Goal: Task Accomplishment & Management: Complete application form

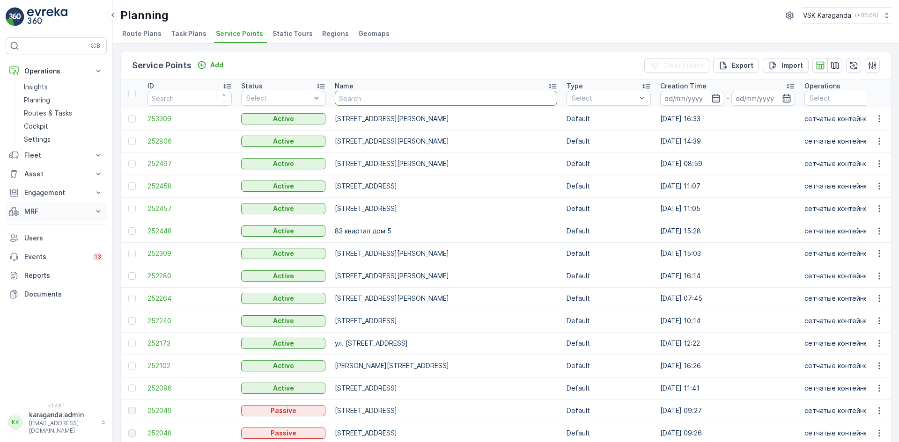
click at [27, 213] on p "MRF" at bounding box center [56, 211] width 64 height 9
click at [42, 226] on p "Входящий & Исходящий" at bounding box center [63, 227] width 79 height 9
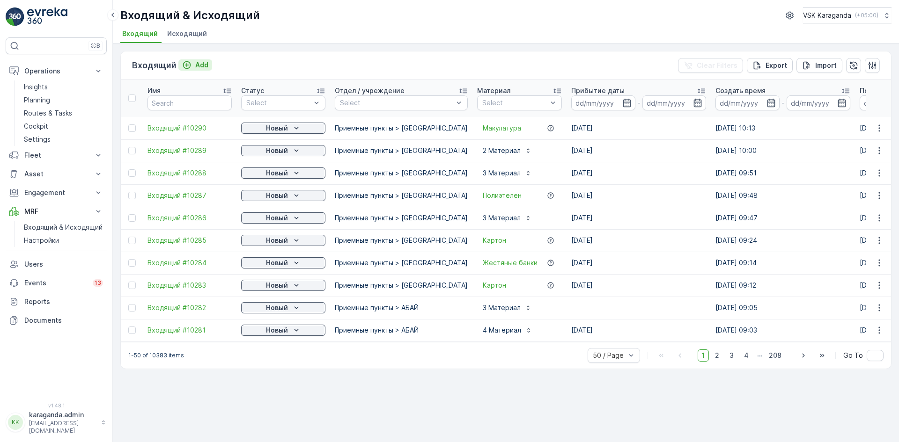
click at [200, 66] on p "Add" at bounding box center [201, 64] width 13 height 9
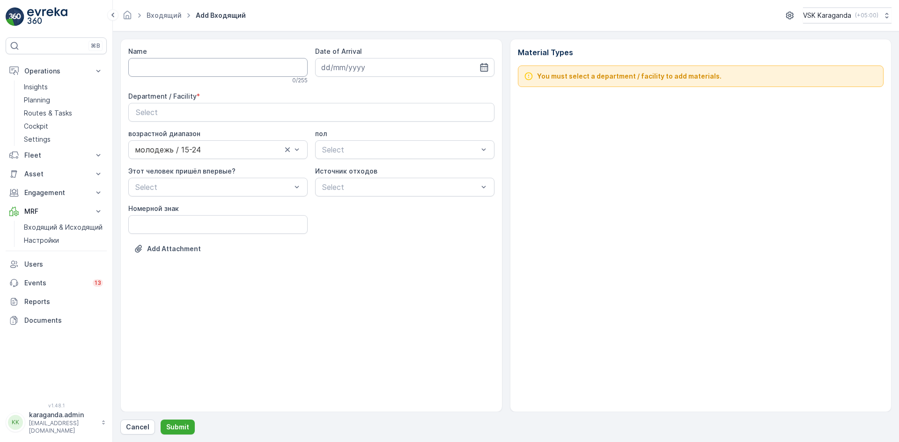
click at [208, 69] on input "Name" at bounding box center [217, 67] width 179 height 19
type input "от [DATE]"
click at [485, 65] on icon "button" at bounding box center [484, 67] width 8 height 8
click at [345, 204] on div "25" at bounding box center [347, 201] width 15 height 15
type input "[DATE]"
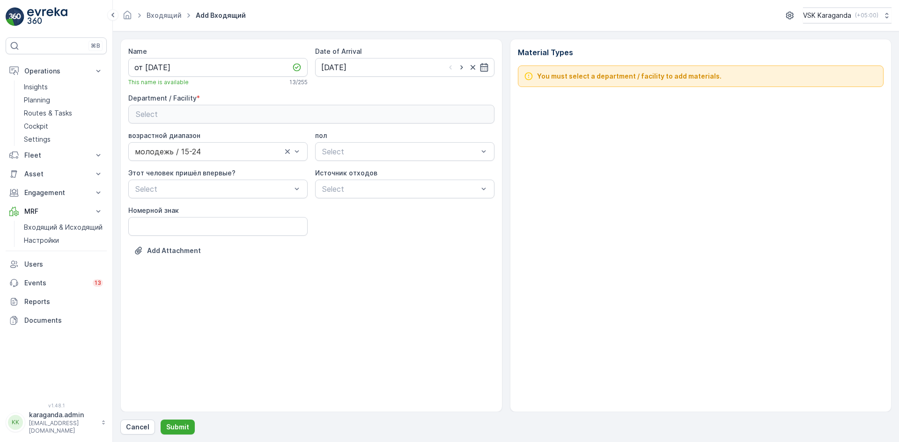
click at [203, 115] on div "Select" at bounding box center [311, 114] width 351 height 11
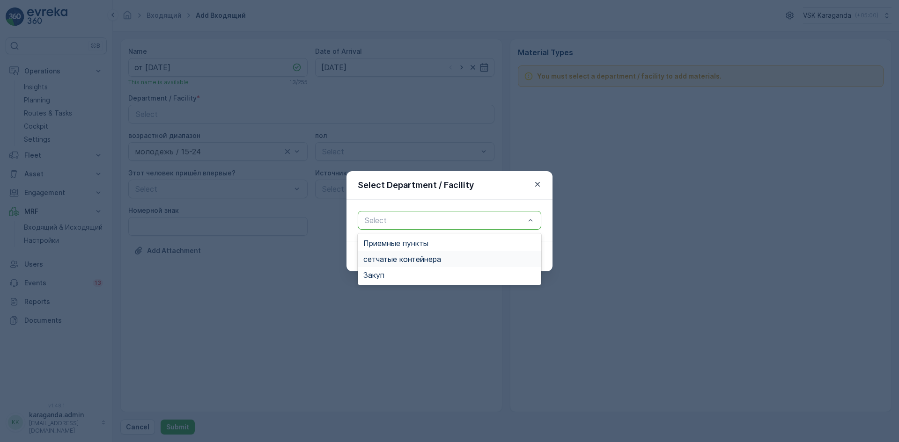
click at [410, 258] on span "сетчатыe контейнера" at bounding box center [402, 259] width 78 height 8
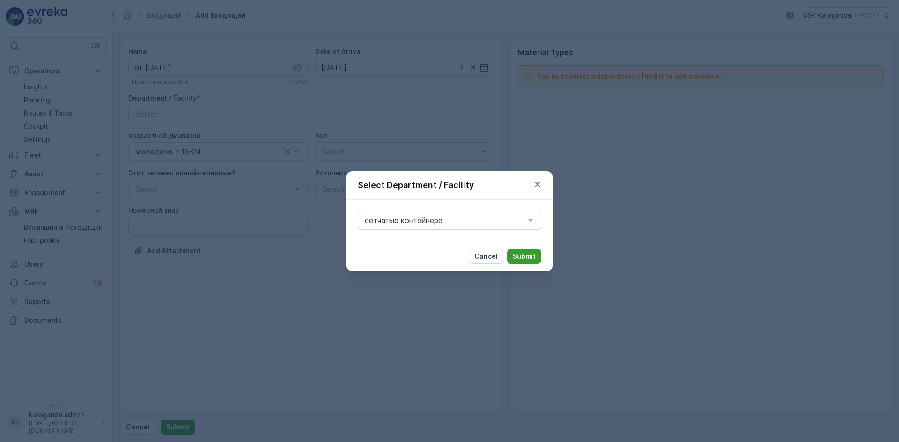
click at [525, 255] on p "Submit" at bounding box center [524, 256] width 23 height 9
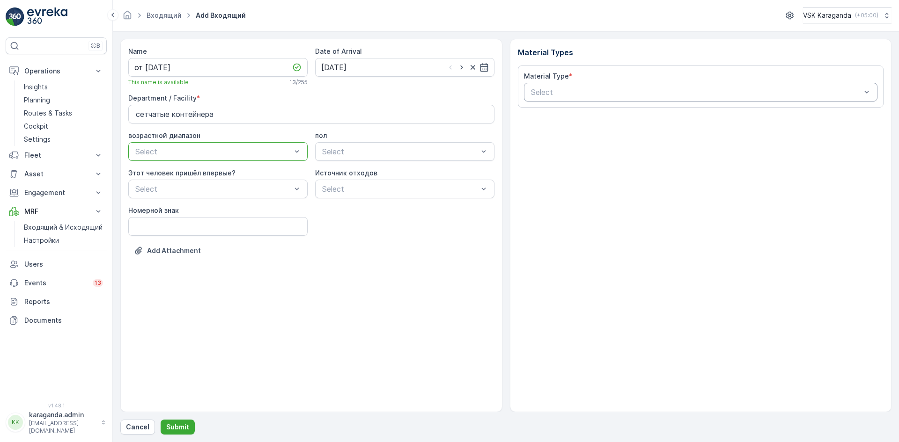
click at [612, 95] on div at bounding box center [696, 92] width 332 height 8
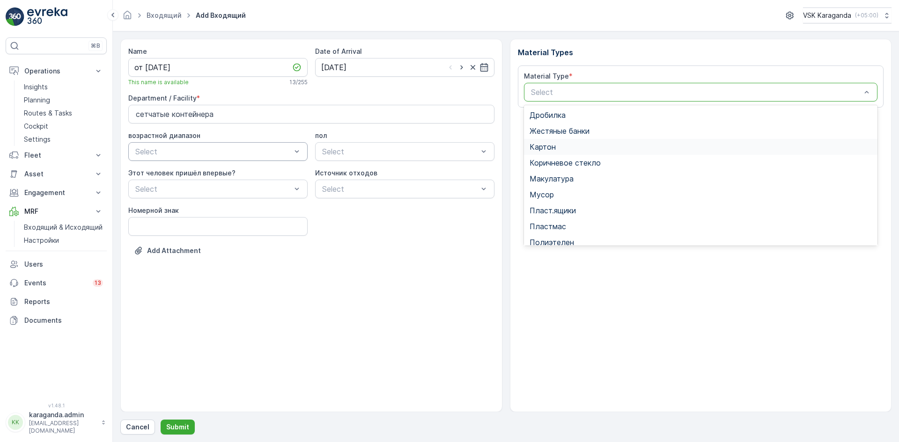
click at [552, 147] on span "Картон" at bounding box center [542, 147] width 26 height 8
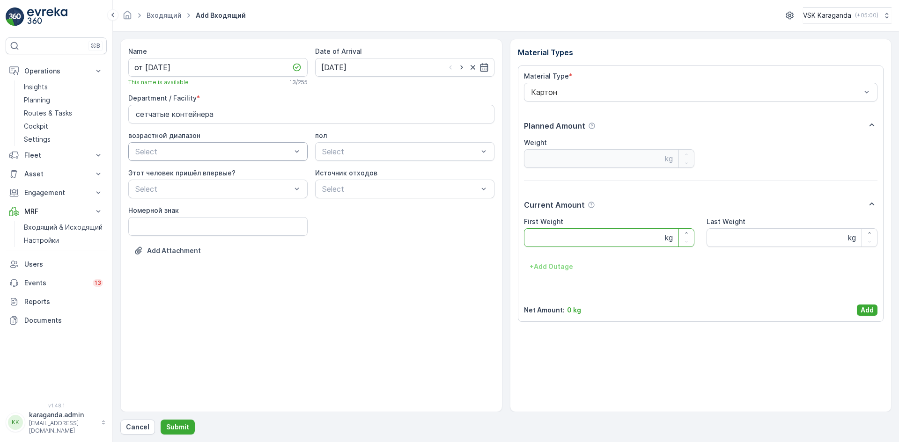
click at [544, 235] on Weight "First Weight" at bounding box center [609, 237] width 171 height 19
type Weight "4390.9"
click at [867, 306] on p "Add" at bounding box center [866, 310] width 13 height 9
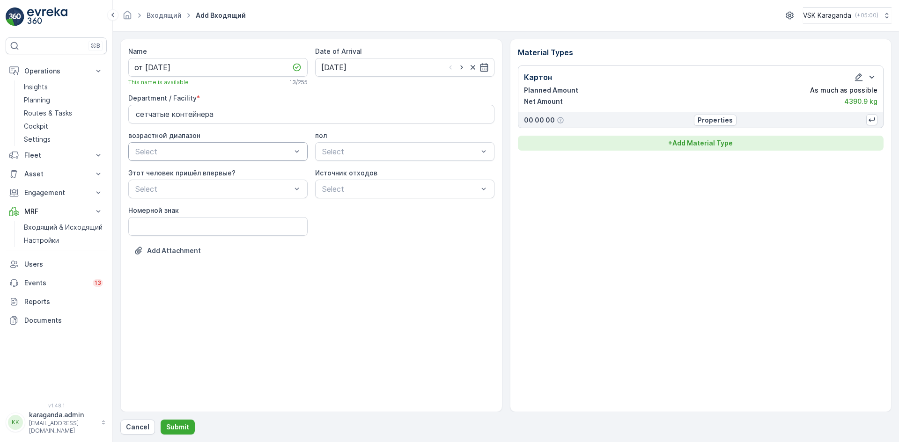
click at [693, 147] on p "+ Add Material Type" at bounding box center [700, 143] width 65 height 9
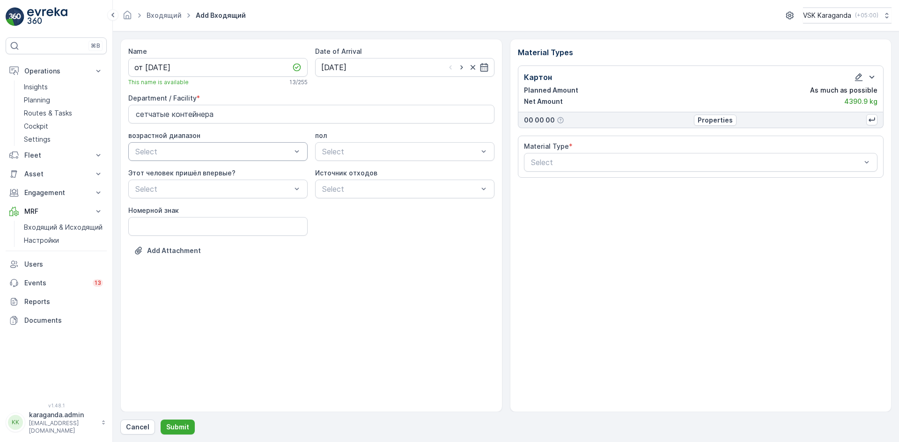
drag, startPoint x: 574, startPoint y: 165, endPoint x: 568, endPoint y: 172, distance: 8.9
click at [573, 165] on div at bounding box center [696, 162] width 332 height 8
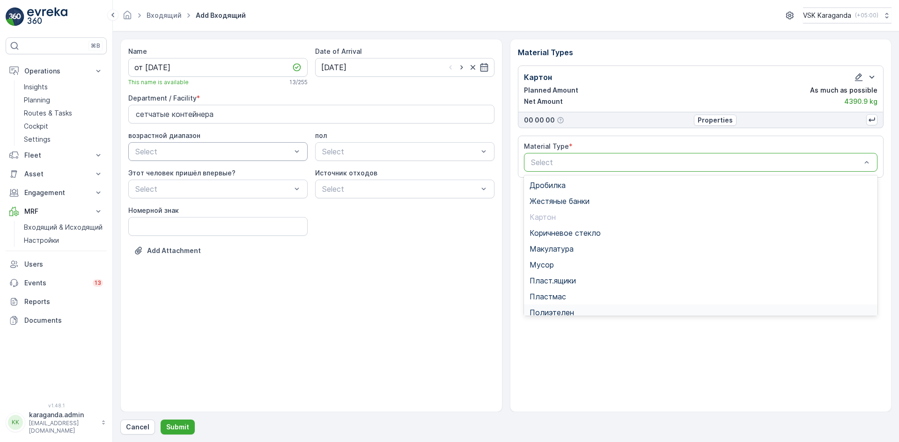
click at [558, 310] on span "Полиэтелен" at bounding box center [551, 312] width 44 height 8
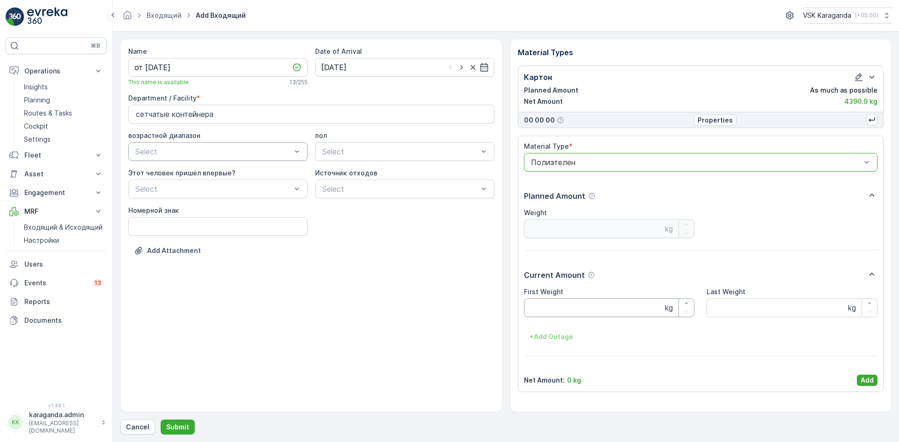
click at [552, 310] on Weight "First Weight" at bounding box center [609, 308] width 171 height 19
type Weight "411.4"
click at [869, 383] on p "Add" at bounding box center [866, 380] width 13 height 9
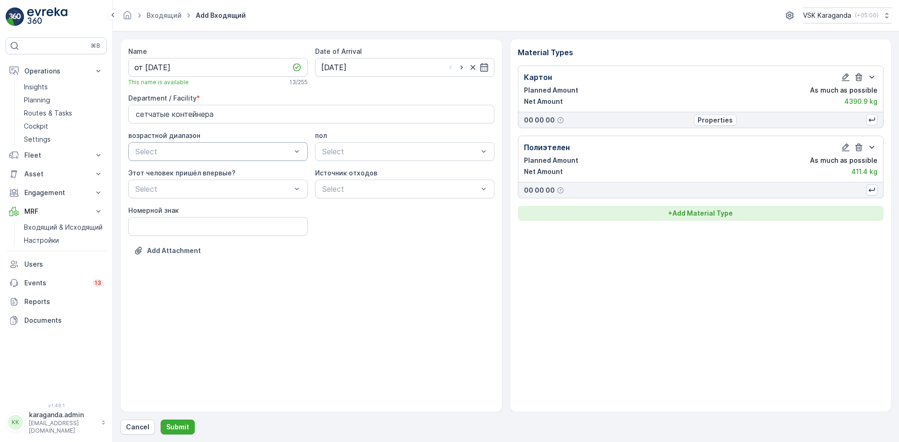
click at [706, 211] on p "+ Add Material Type" at bounding box center [700, 213] width 65 height 9
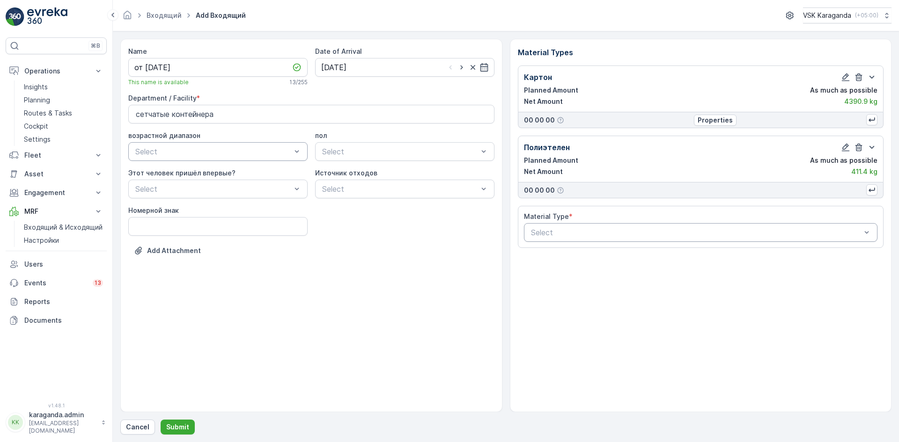
drag, startPoint x: 697, startPoint y: 232, endPoint x: 693, endPoint y: 236, distance: 5.6
click at [697, 233] on div at bounding box center [696, 232] width 332 height 8
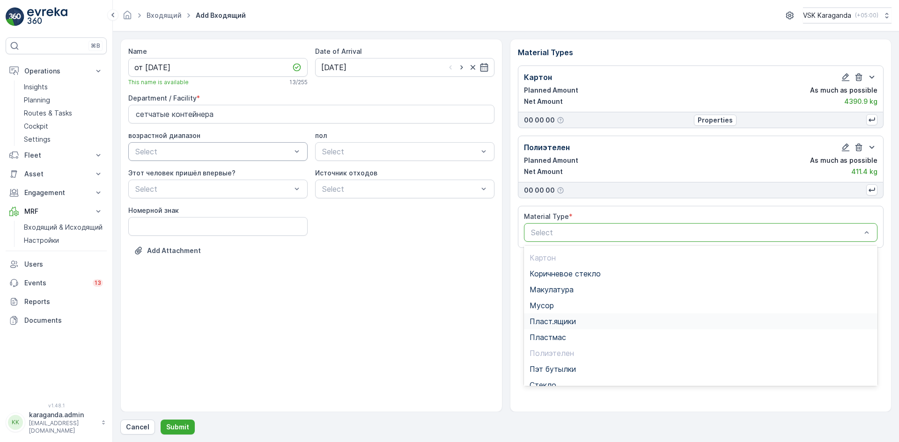
scroll to position [47, 0]
click at [555, 356] on span "Пэт бутылки" at bounding box center [552, 352] width 46 height 8
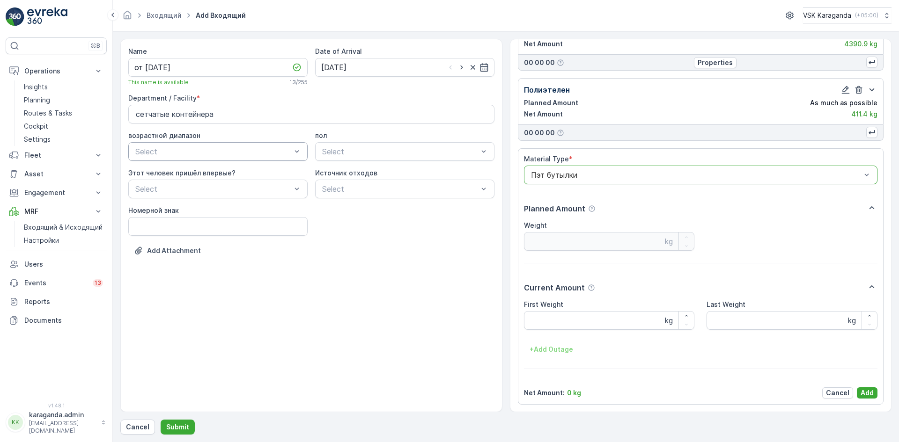
scroll to position [58, 0]
click at [550, 325] on Weight "First Weight" at bounding box center [609, 320] width 171 height 19
type Weight "488.3"
click at [867, 391] on p "Add" at bounding box center [866, 392] width 13 height 9
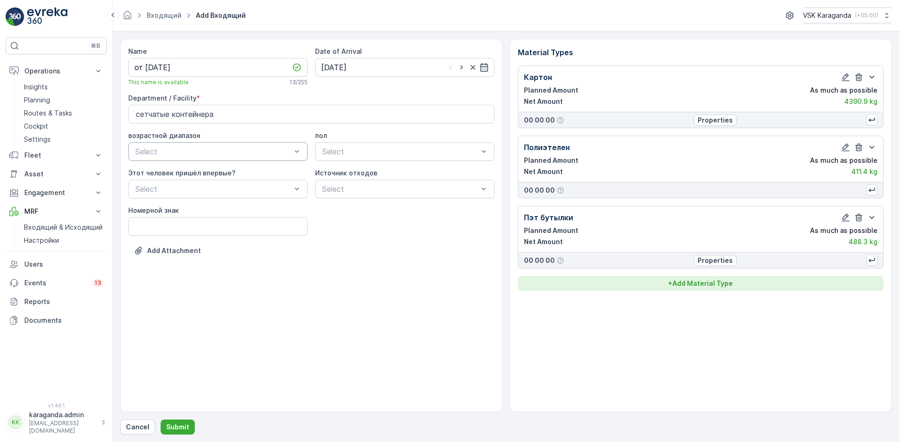
click at [725, 284] on p "+ Add Material Type" at bounding box center [700, 283] width 65 height 9
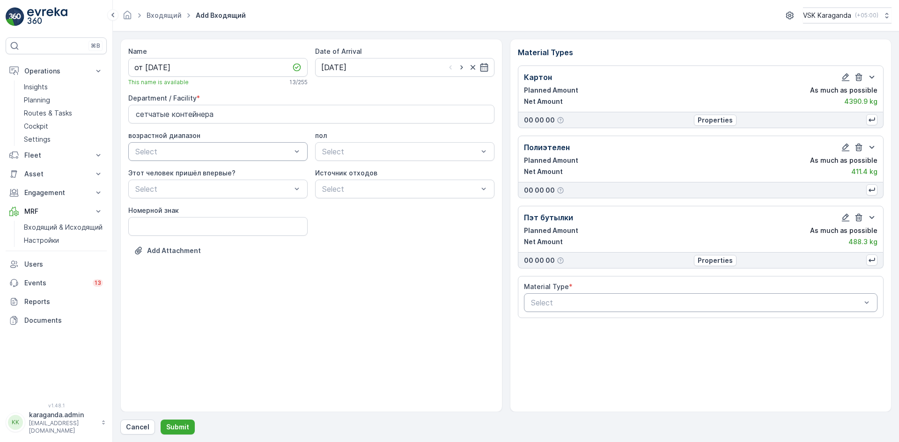
click at [629, 300] on div at bounding box center [696, 303] width 332 height 8
click at [567, 337] on span "Жестяные банки" at bounding box center [559, 341] width 60 height 8
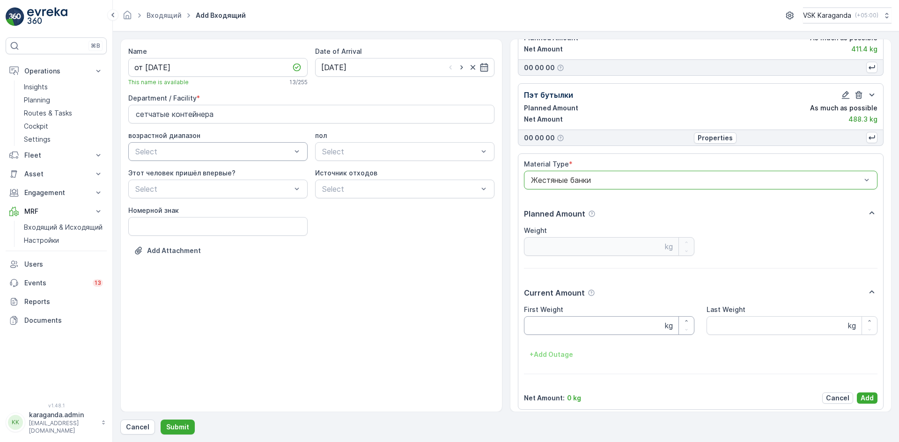
scroll to position [128, 0]
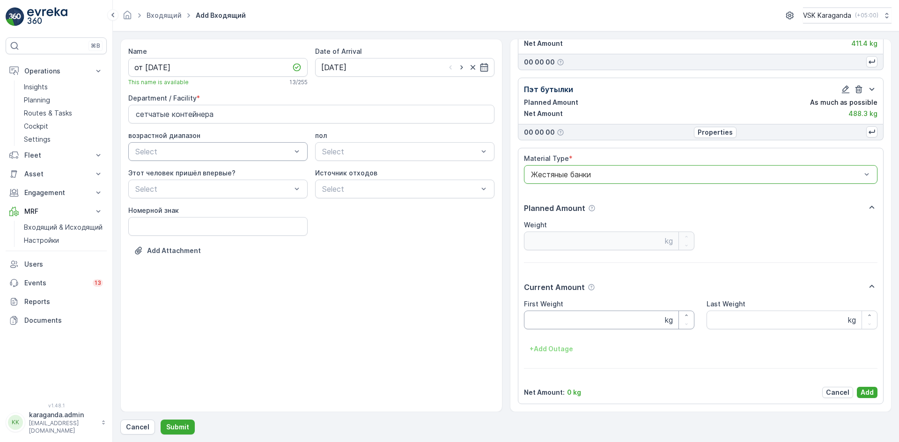
click at [555, 324] on Weight "First Weight" at bounding box center [609, 320] width 171 height 19
type Weight "19.2"
click at [860, 392] on p "Add" at bounding box center [866, 392] width 13 height 9
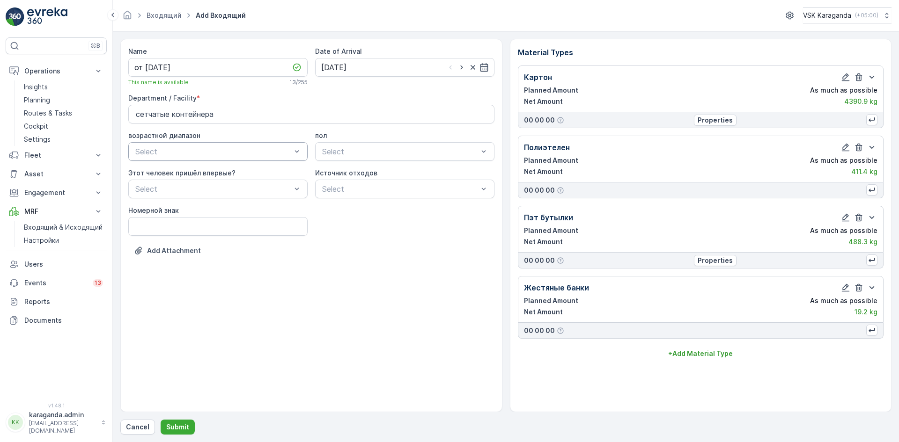
scroll to position [0, 0]
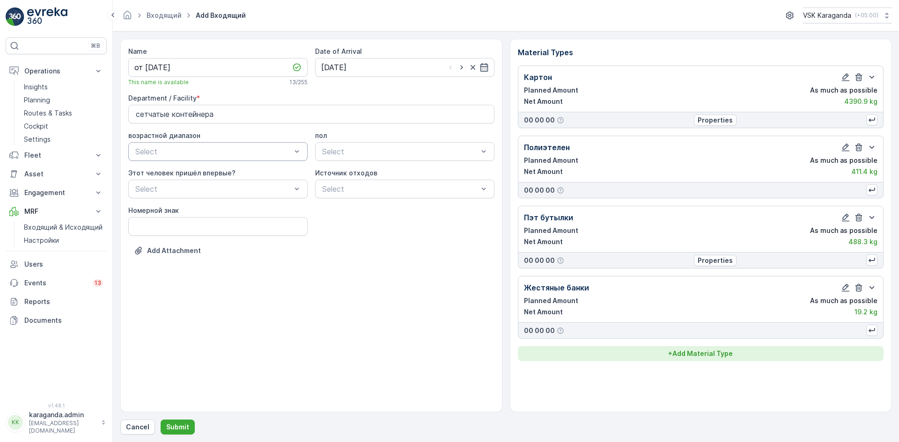
click at [680, 348] on button "+ Add Material Type" at bounding box center [701, 353] width 366 height 15
click at [680, 371] on div at bounding box center [696, 373] width 332 height 8
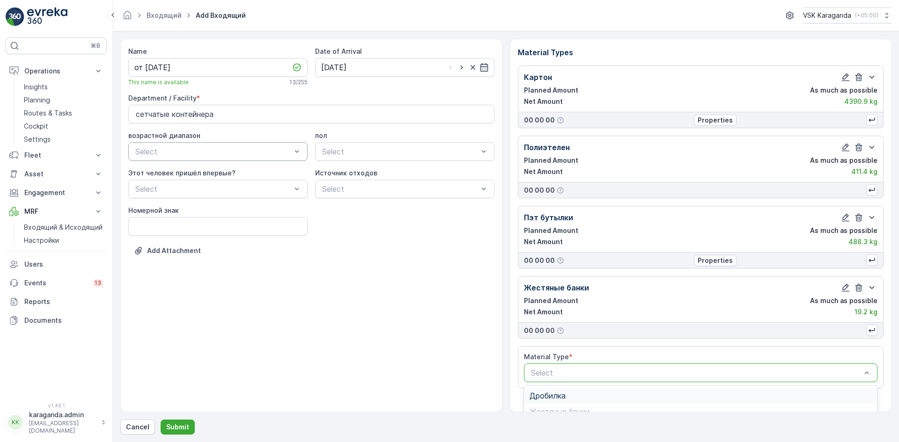
scroll to position [115, 0]
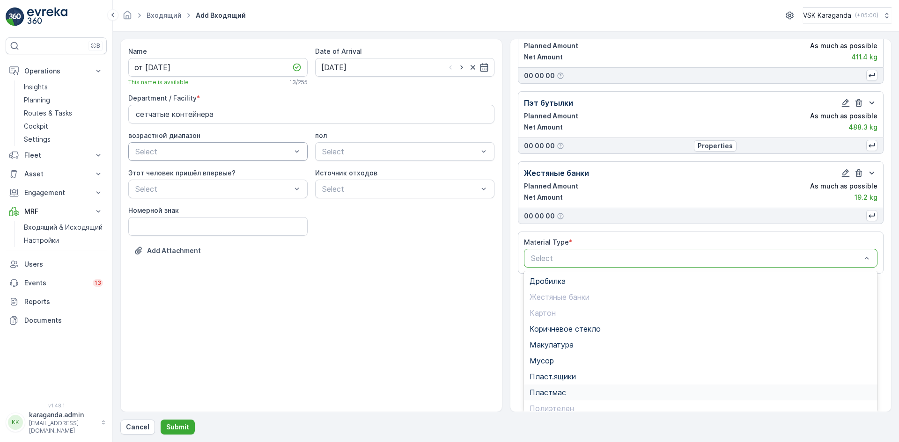
click at [557, 389] on span "Пластмас" at bounding box center [547, 393] width 37 height 8
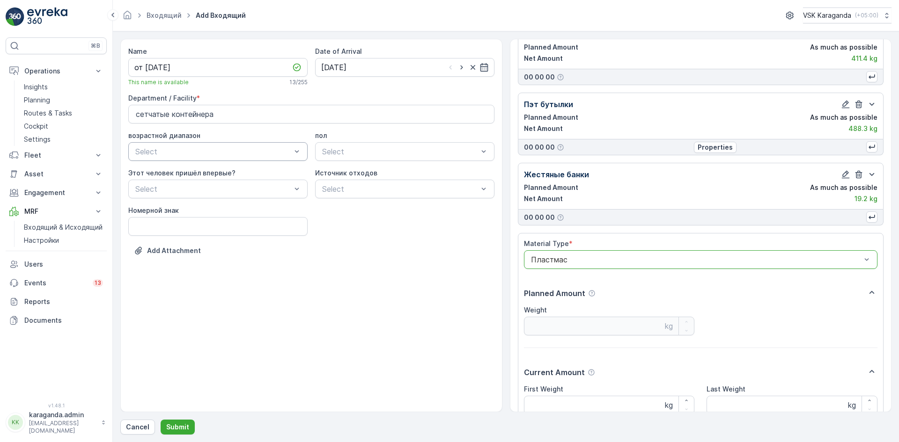
scroll to position [198, 0]
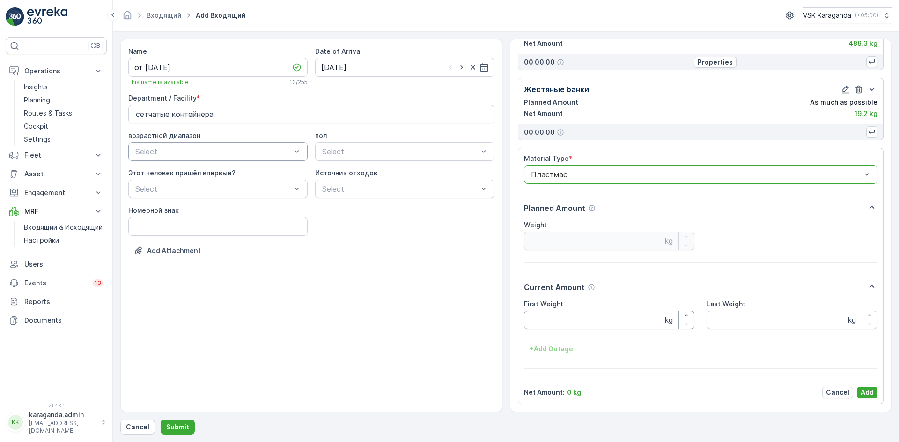
click at [553, 324] on Weight "First Weight" at bounding box center [609, 320] width 171 height 19
type Weight "108"
click at [865, 394] on p "Add" at bounding box center [866, 392] width 13 height 9
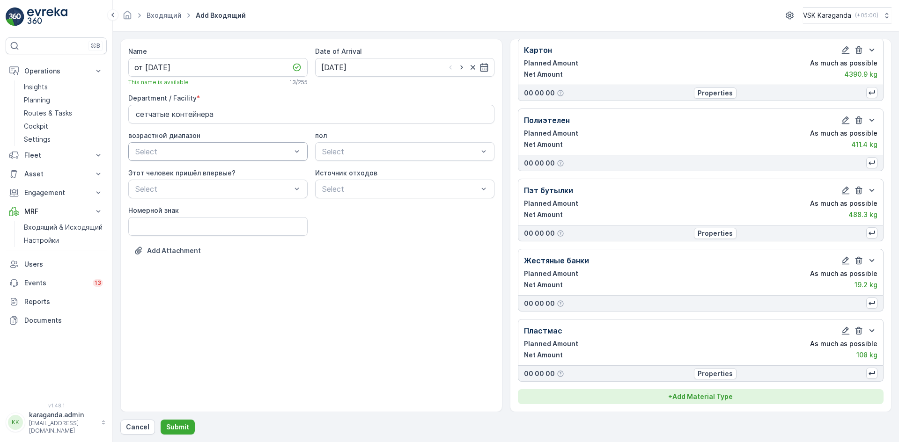
click at [708, 396] on p "+ Add Material Type" at bounding box center [700, 396] width 65 height 9
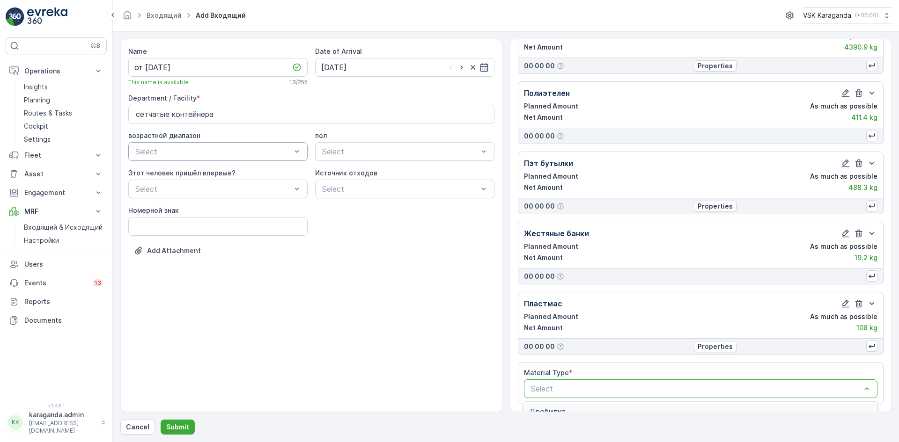
click at [630, 390] on div at bounding box center [696, 389] width 332 height 8
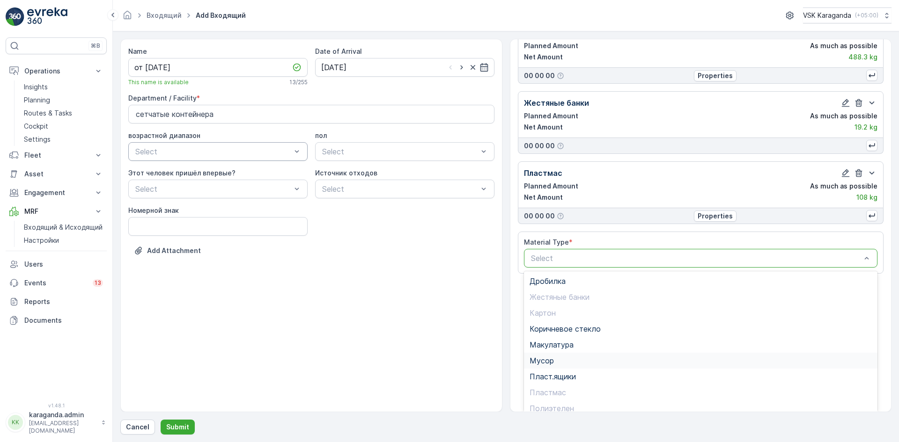
scroll to position [54, 0]
click at [554, 389] on span "Стекло" at bounding box center [542, 386] width 27 height 8
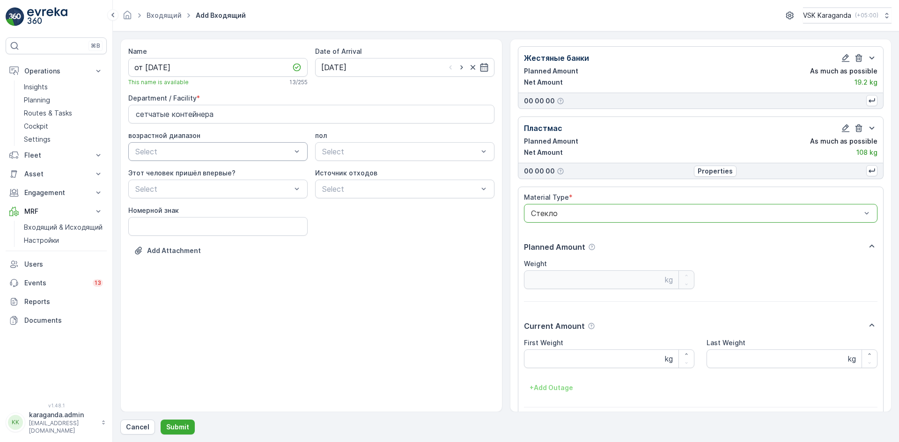
scroll to position [269, 0]
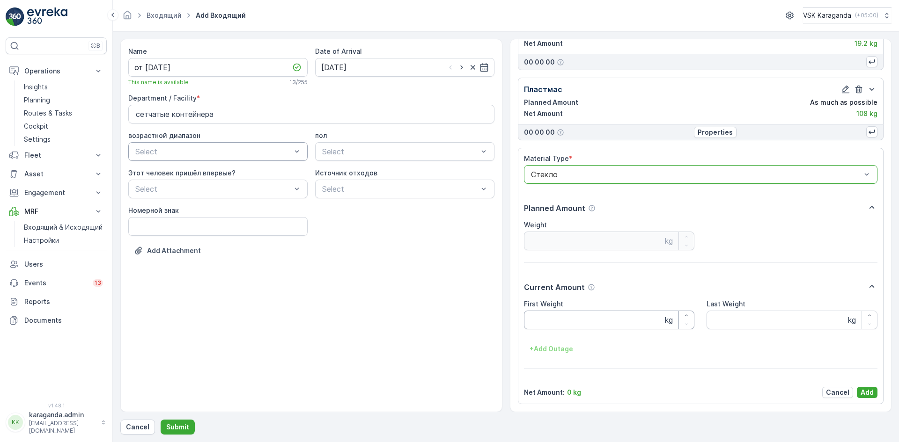
click at [558, 324] on Weight "First Weight" at bounding box center [609, 320] width 171 height 19
type Weight "235.6"
click at [862, 389] on p "Add" at bounding box center [866, 392] width 13 height 9
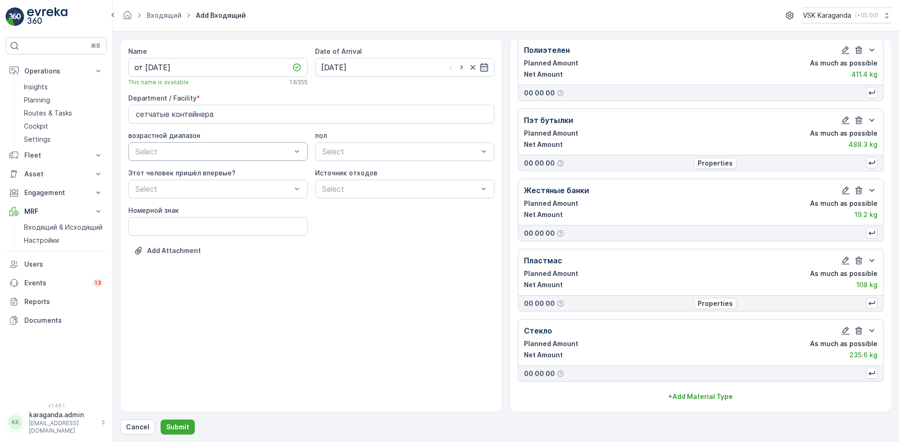
scroll to position [97, 0]
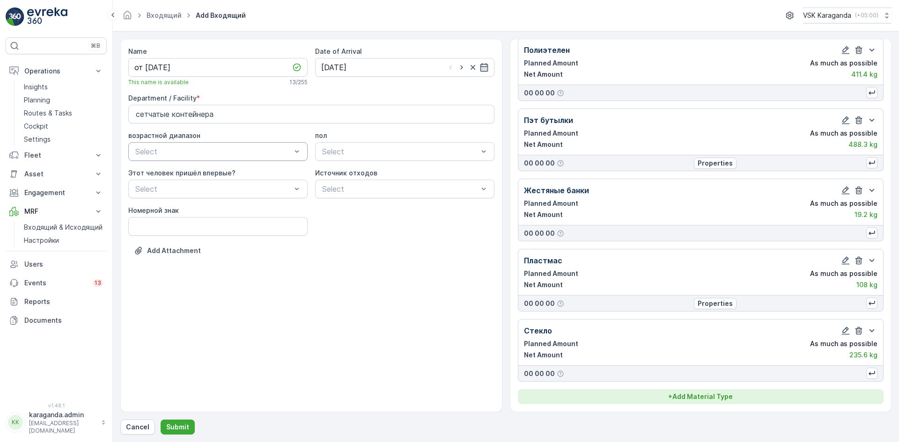
click at [691, 401] on p "+ Add Material Type" at bounding box center [700, 396] width 65 height 9
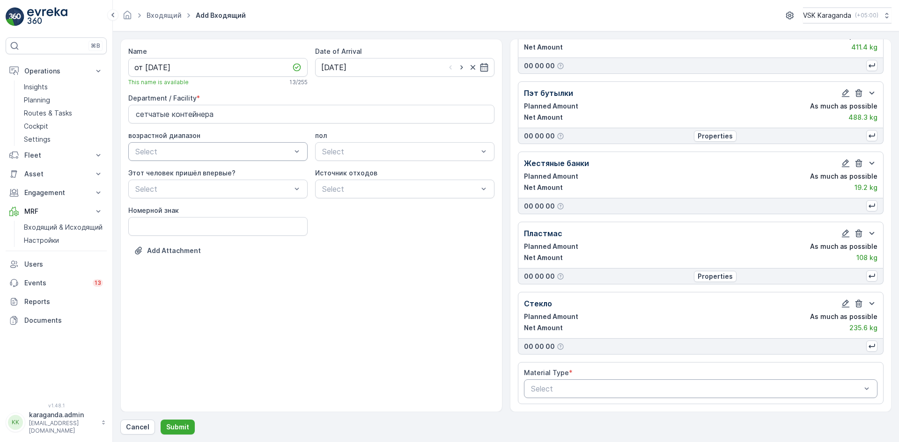
click at [605, 388] on div at bounding box center [696, 389] width 332 height 8
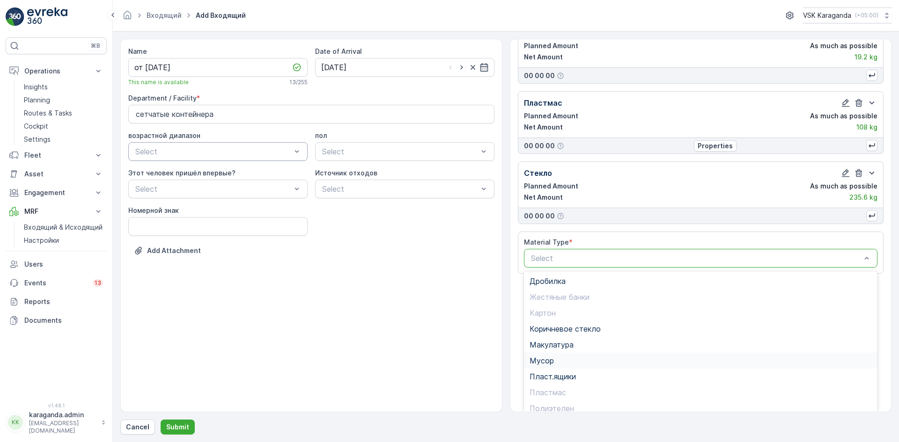
click at [549, 359] on span "Мусор" at bounding box center [541, 361] width 24 height 8
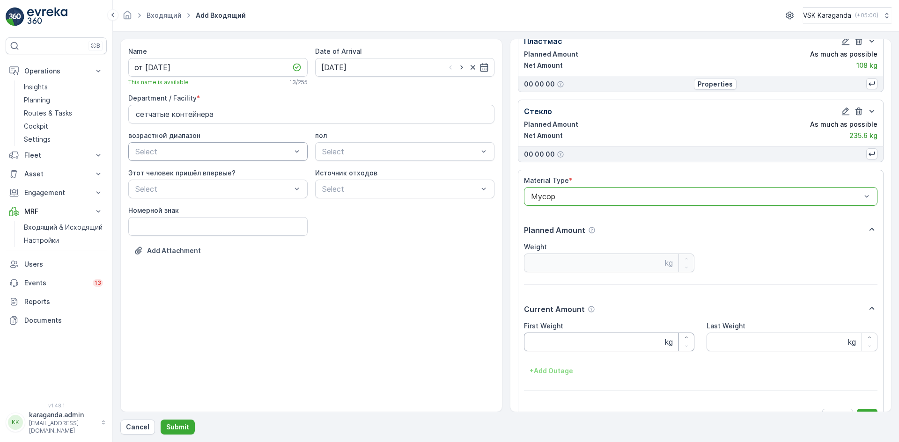
scroll to position [339, 0]
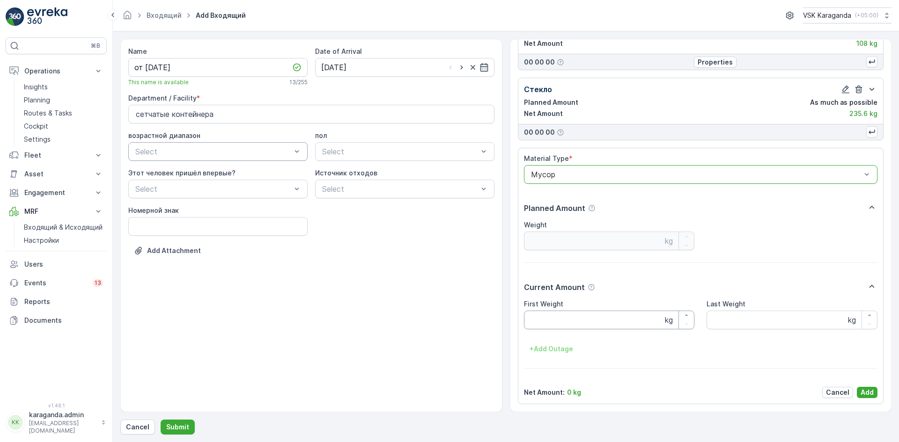
click at [545, 316] on Weight "First Weight" at bounding box center [609, 320] width 171 height 19
type Weight "1695.2"
click at [866, 388] on p "Add" at bounding box center [866, 392] width 13 height 9
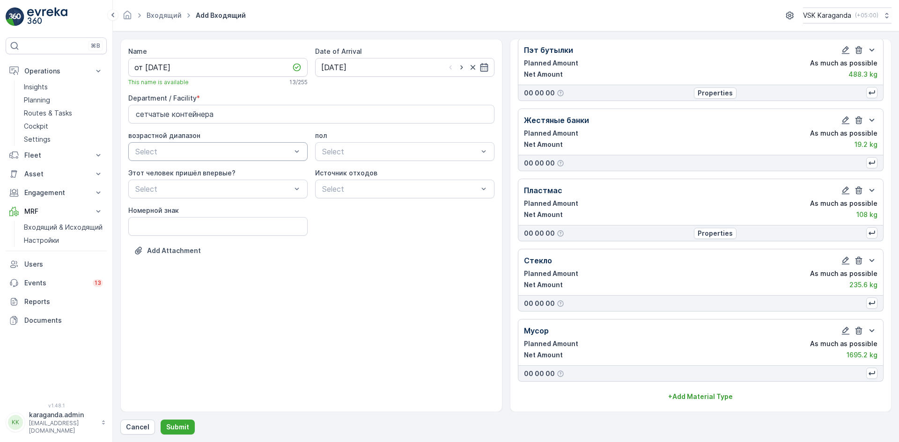
scroll to position [168, 0]
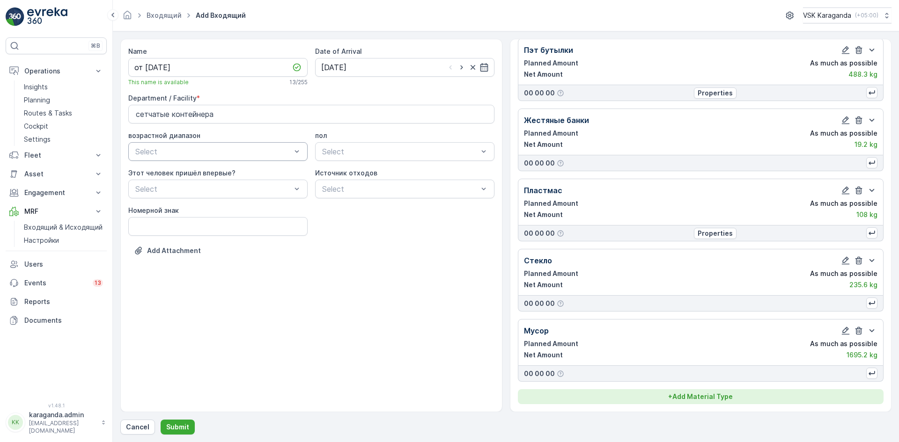
click at [693, 392] on button "+ Add Material Type" at bounding box center [701, 396] width 366 height 15
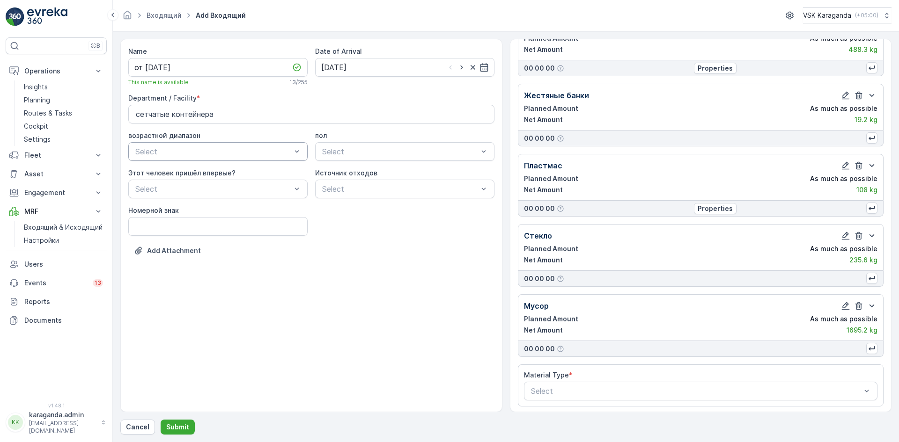
scroll to position [195, 0]
click at [577, 388] on div at bounding box center [696, 389] width 332 height 8
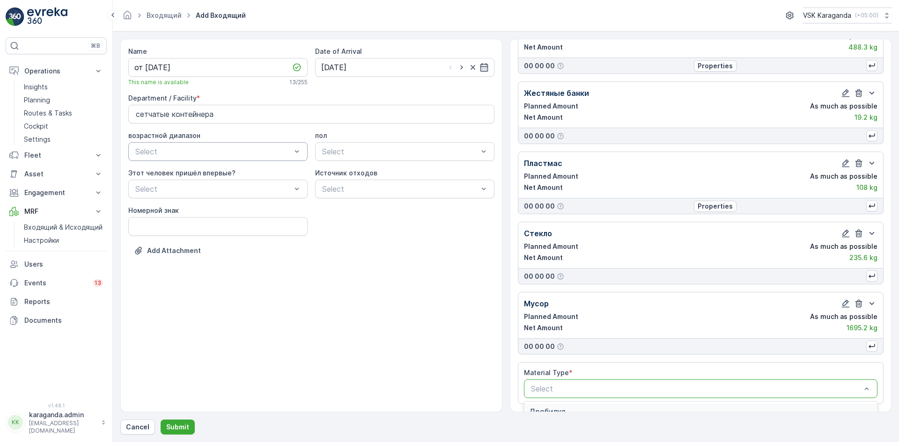
click at [547, 406] on div "Дробилка" at bounding box center [701, 412] width 354 height 16
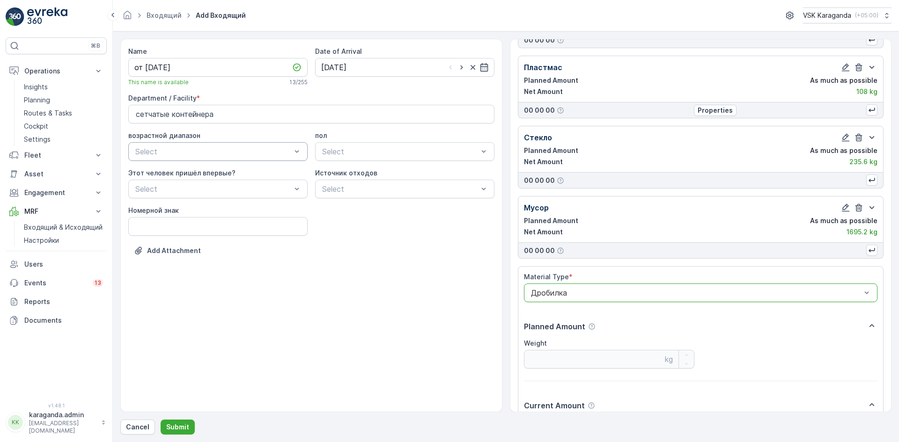
scroll to position [409, 0]
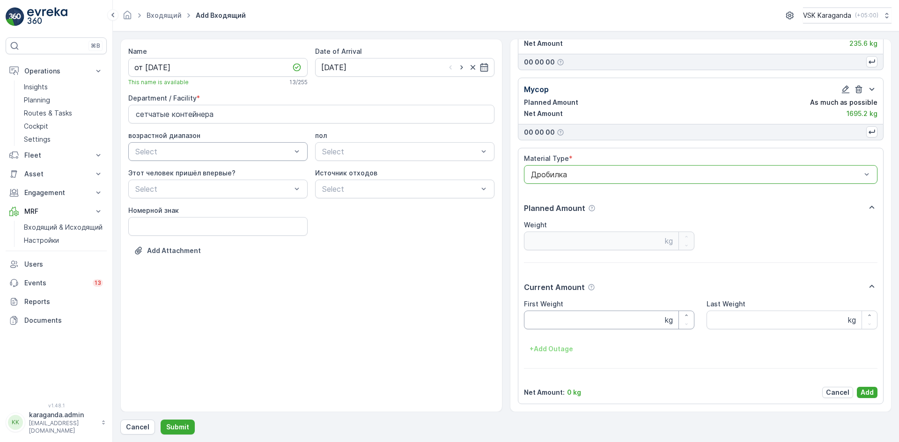
click at [548, 320] on Weight "First Weight" at bounding box center [609, 320] width 171 height 19
type Weight "483.2"
click at [860, 393] on p "Add" at bounding box center [866, 392] width 13 height 9
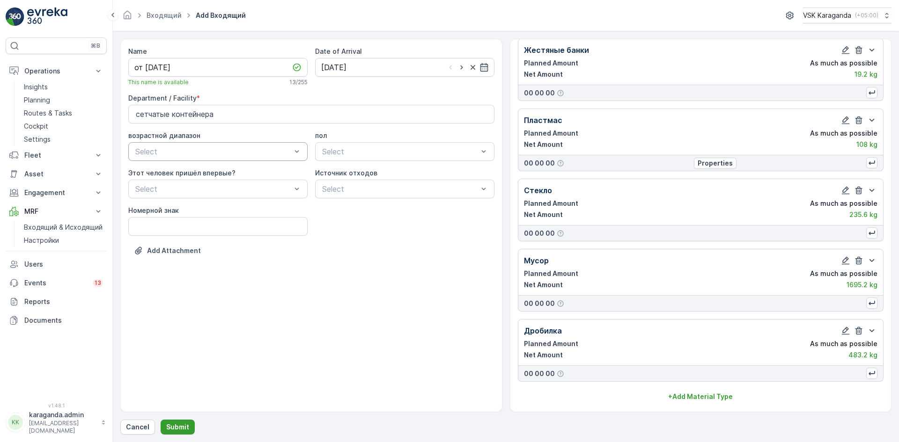
click at [169, 425] on p "Submit" at bounding box center [177, 427] width 23 height 9
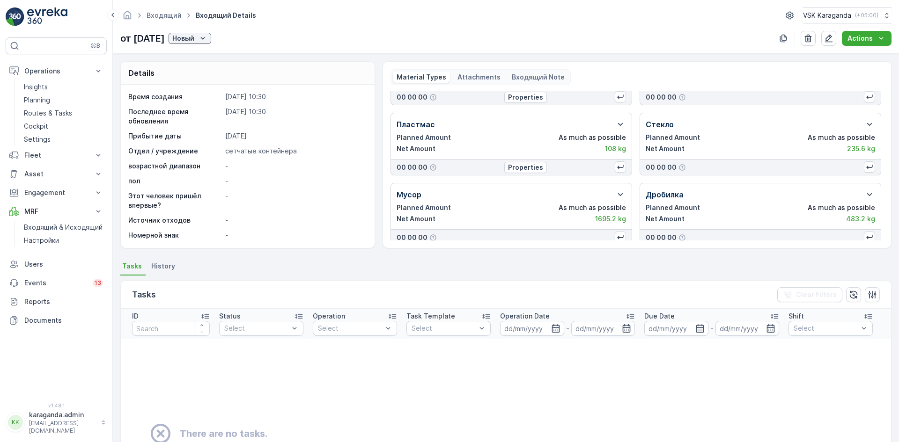
scroll to position [124, 0]
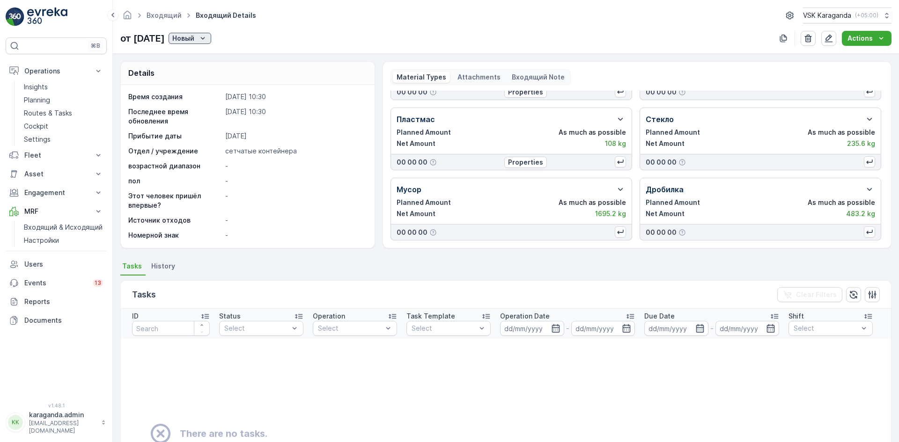
click at [207, 38] on icon "Новый" at bounding box center [202, 38] width 9 height 9
click at [219, 62] on span "подтвердить" at bounding box center [216, 65] width 43 height 9
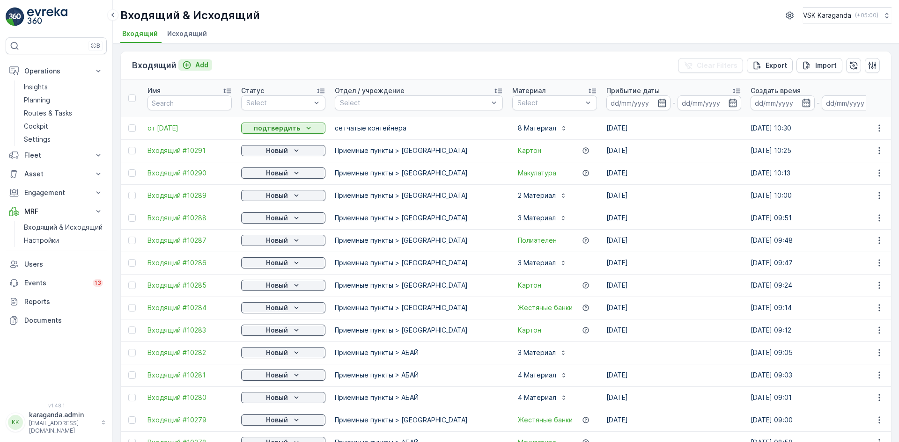
click at [197, 67] on p "Add" at bounding box center [201, 64] width 13 height 9
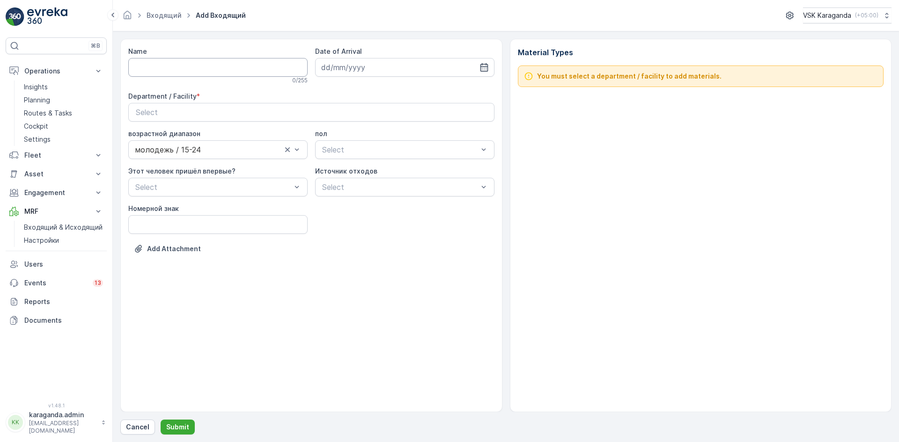
click at [223, 66] on input "Name" at bounding box center [217, 67] width 179 height 19
type input "от [DATE]"
click at [489, 66] on input at bounding box center [404, 67] width 179 height 19
click at [354, 205] on div "25" at bounding box center [347, 201] width 15 height 15
type input "[DATE]"
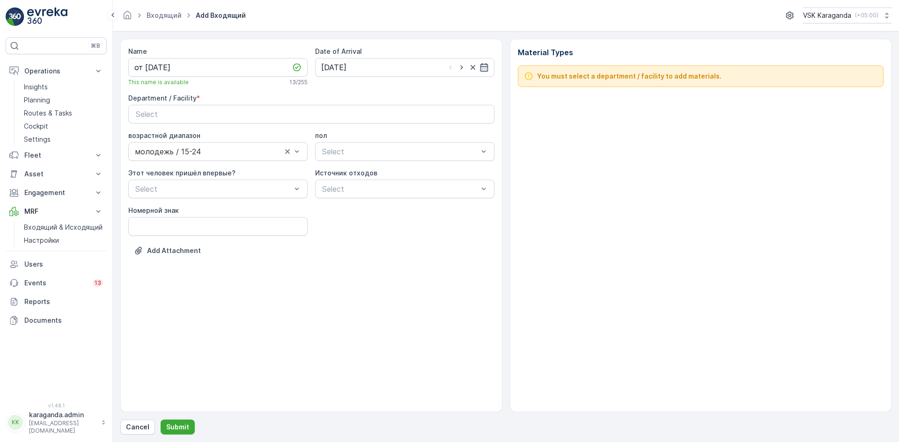
click at [347, 104] on div "Department / Facility * Select" at bounding box center [311, 109] width 366 height 30
click at [341, 116] on div "Select" at bounding box center [311, 114] width 351 height 11
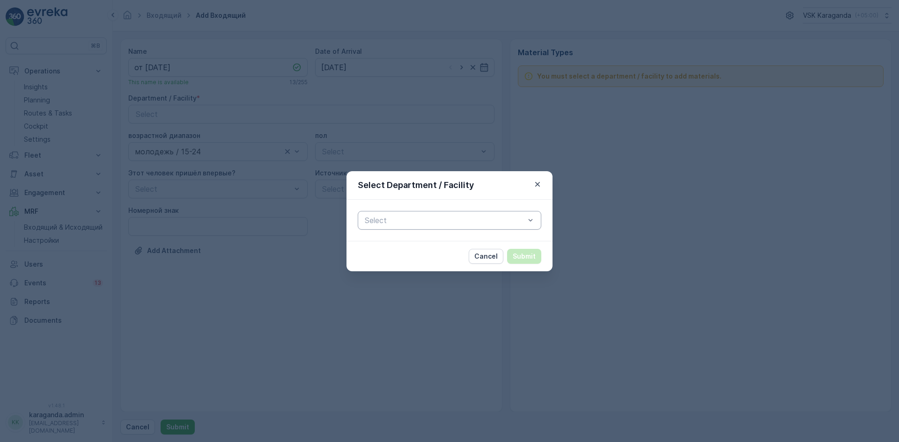
click at [371, 221] on div at bounding box center [445, 220] width 162 height 8
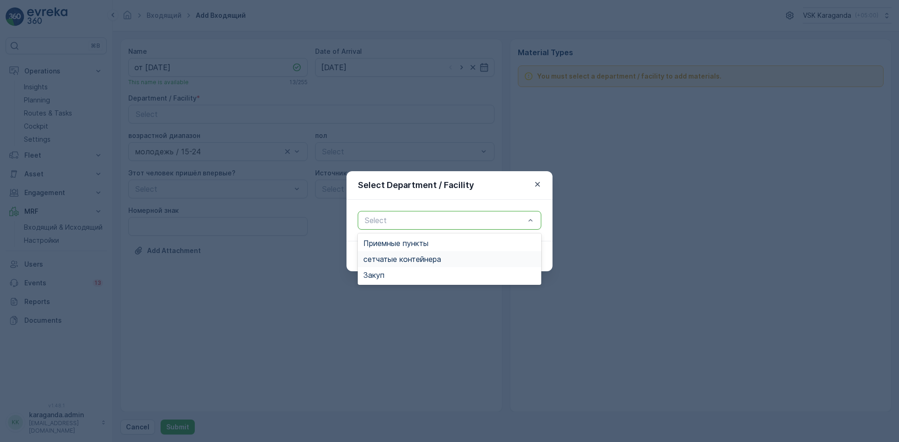
click at [380, 263] on span "сетчатыe контейнера" at bounding box center [402, 259] width 78 height 8
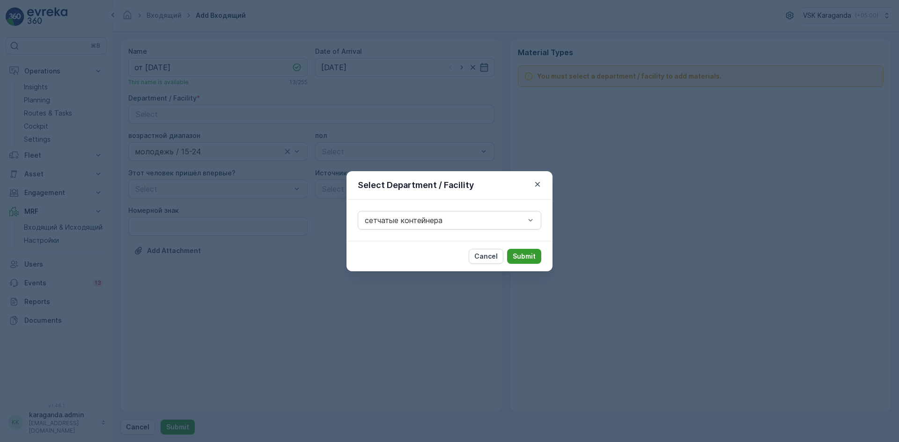
click at [524, 257] on p "Submit" at bounding box center [524, 256] width 23 height 9
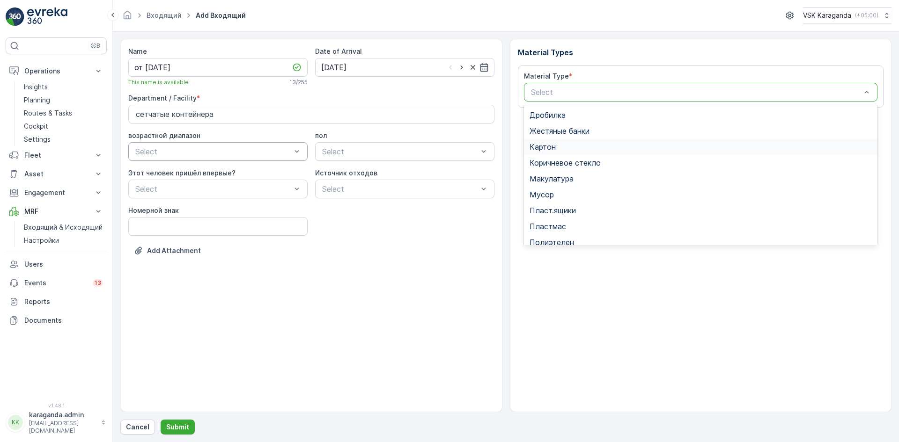
click at [555, 147] on span "Картон" at bounding box center [542, 147] width 26 height 8
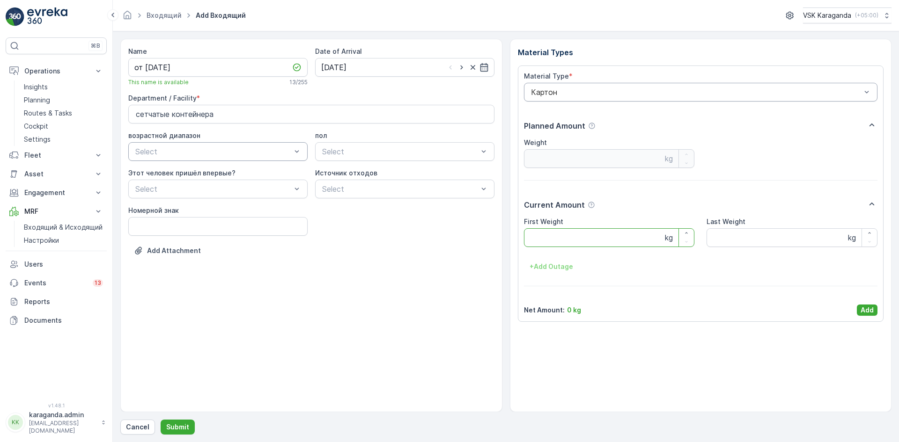
click at [544, 241] on Weight "First Weight" at bounding box center [609, 237] width 171 height 19
type Weight "2137.6"
click at [872, 307] on p "Add" at bounding box center [866, 310] width 13 height 9
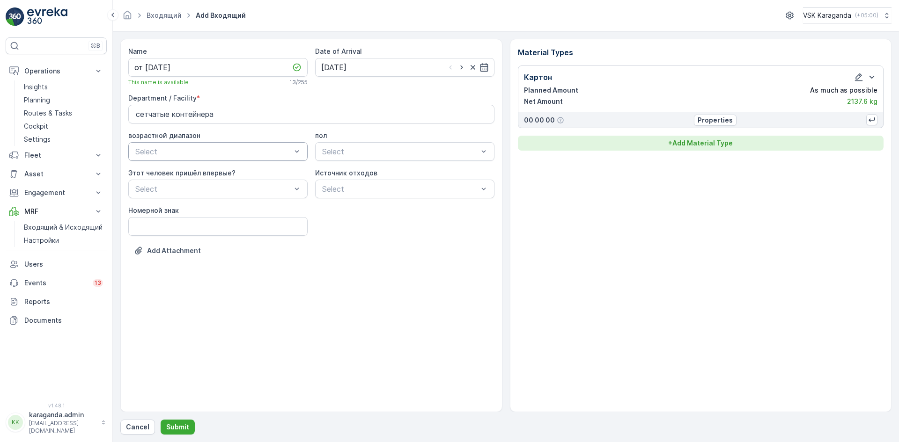
click at [721, 145] on p "+ Add Material Type" at bounding box center [700, 143] width 65 height 9
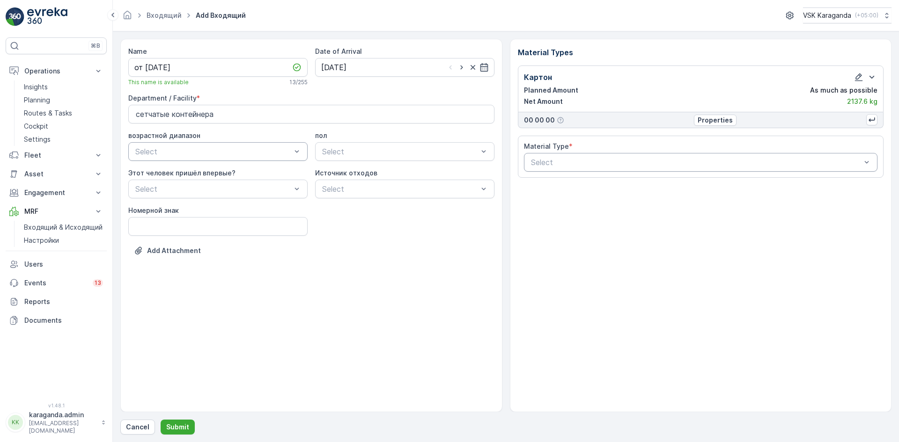
click at [632, 156] on div "Select" at bounding box center [701, 162] width 354 height 19
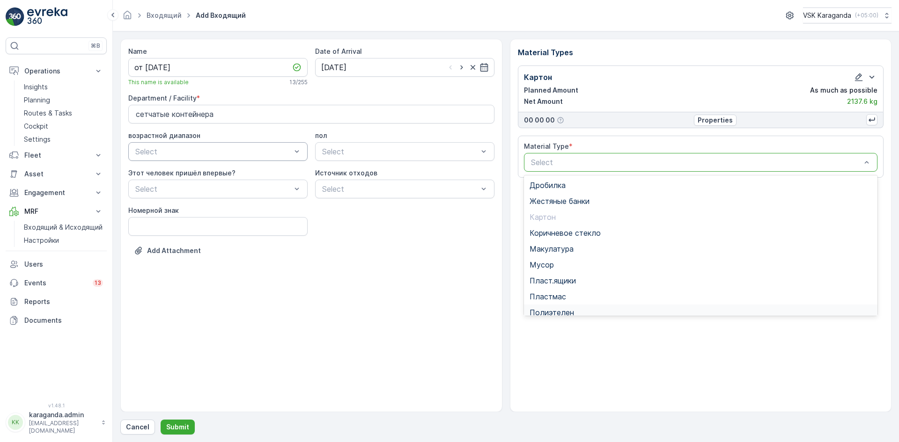
click at [551, 308] on span "Полиэтелен" at bounding box center [551, 312] width 44 height 8
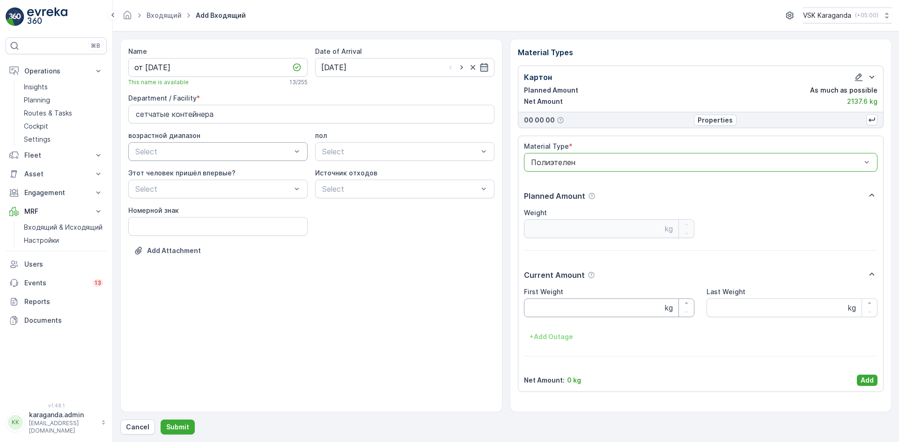
click at [543, 308] on Weight "First Weight" at bounding box center [609, 308] width 171 height 19
type Weight "304.5"
click at [858, 380] on button "Add" at bounding box center [867, 380] width 21 height 11
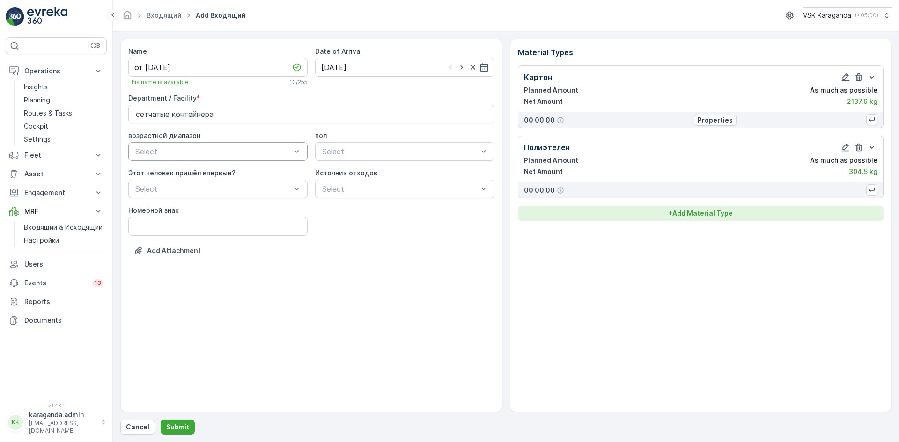
click at [713, 213] on p "+ Add Material Type" at bounding box center [700, 213] width 65 height 9
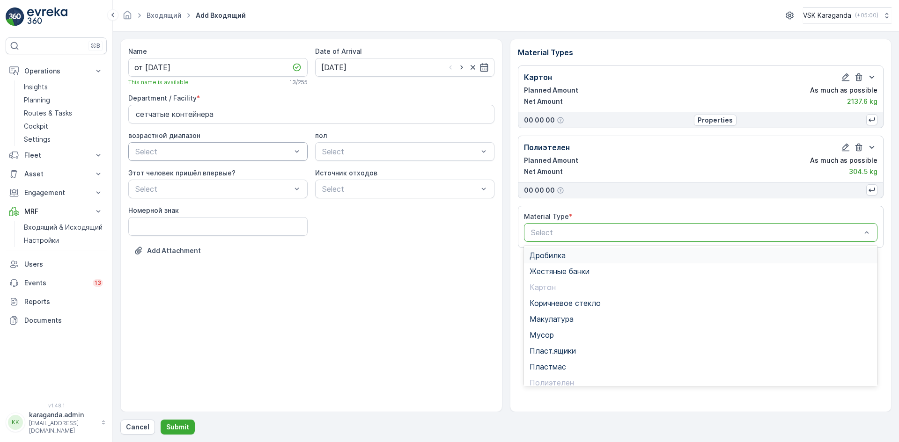
click at [635, 232] on div at bounding box center [696, 232] width 332 height 8
click at [559, 353] on span "Пэт бутылки" at bounding box center [552, 352] width 46 height 8
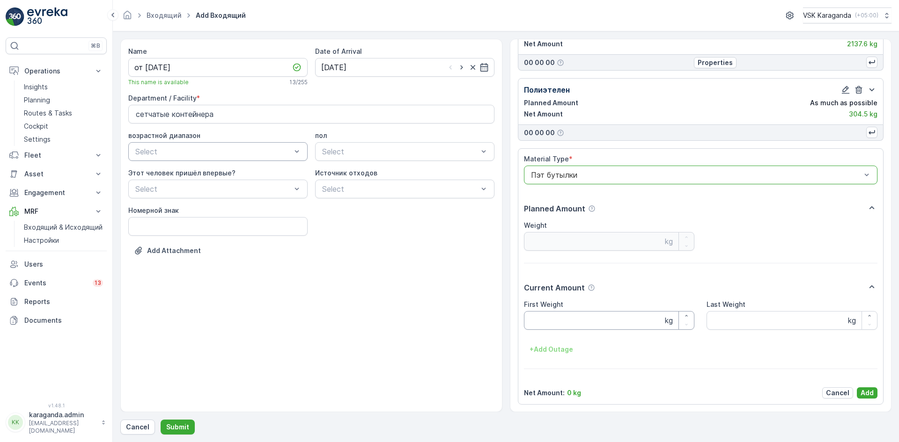
scroll to position [58, 0]
click at [563, 314] on Weight "First Weight" at bounding box center [609, 320] width 171 height 19
type Weight "361.3"
click at [864, 393] on p "Add" at bounding box center [866, 392] width 13 height 9
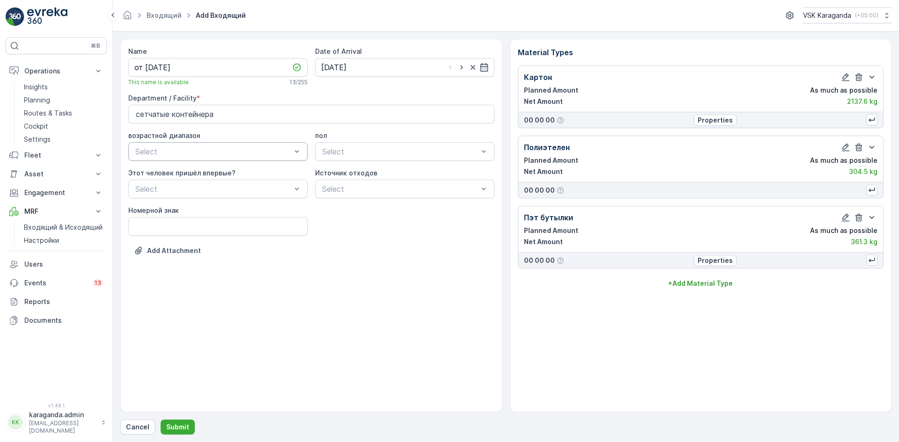
scroll to position [0, 0]
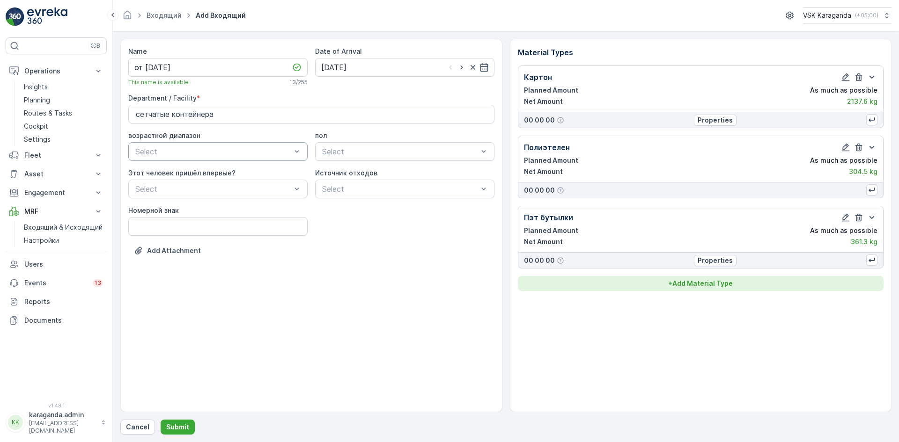
click at [709, 282] on p "+ Add Material Type" at bounding box center [700, 283] width 65 height 9
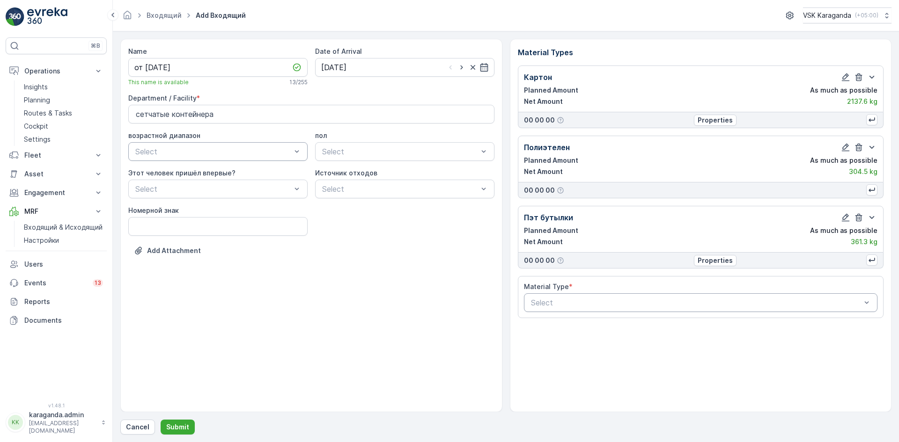
click at [650, 301] on div at bounding box center [696, 303] width 332 height 8
click at [555, 345] on span "Жестяные банки" at bounding box center [559, 341] width 60 height 8
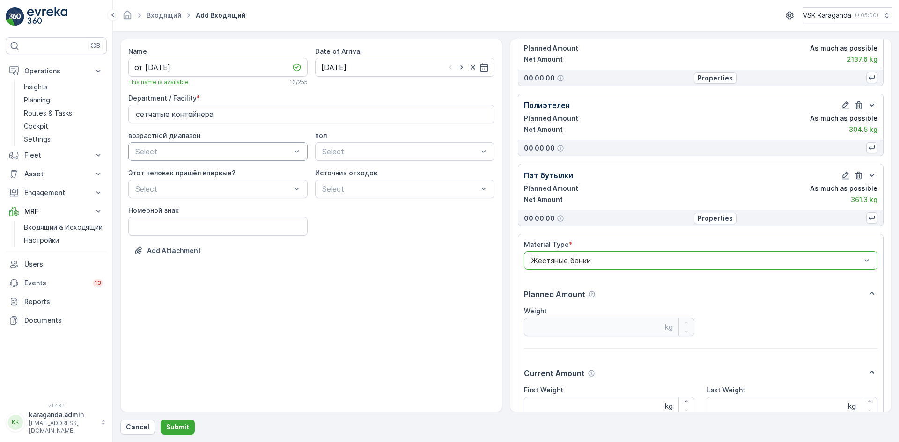
scroll to position [128, 0]
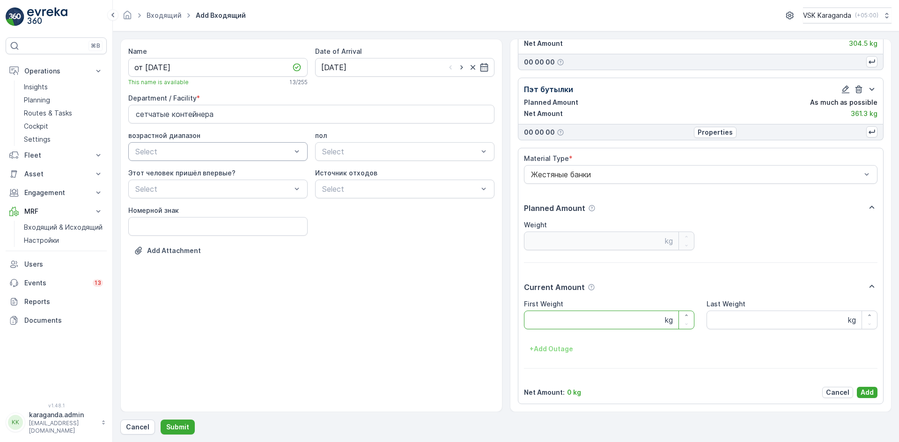
click at [547, 323] on Weight "First Weight" at bounding box center [609, 320] width 171 height 19
type Weight "15.2"
click at [861, 392] on p "Add" at bounding box center [866, 392] width 13 height 9
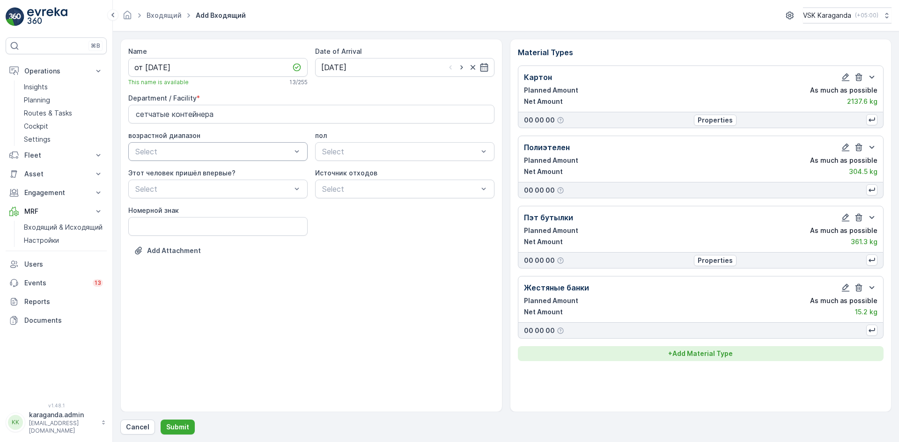
click at [724, 354] on p "+ Add Material Type" at bounding box center [700, 353] width 65 height 9
click at [614, 372] on div at bounding box center [696, 373] width 332 height 8
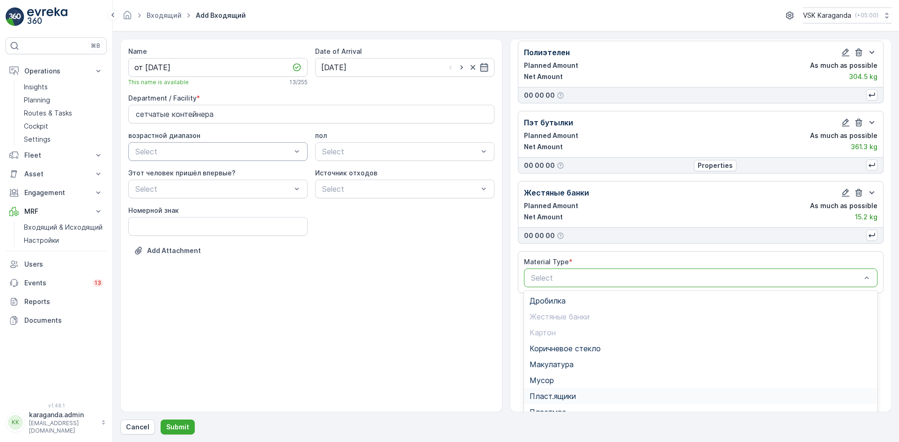
scroll to position [115, 0]
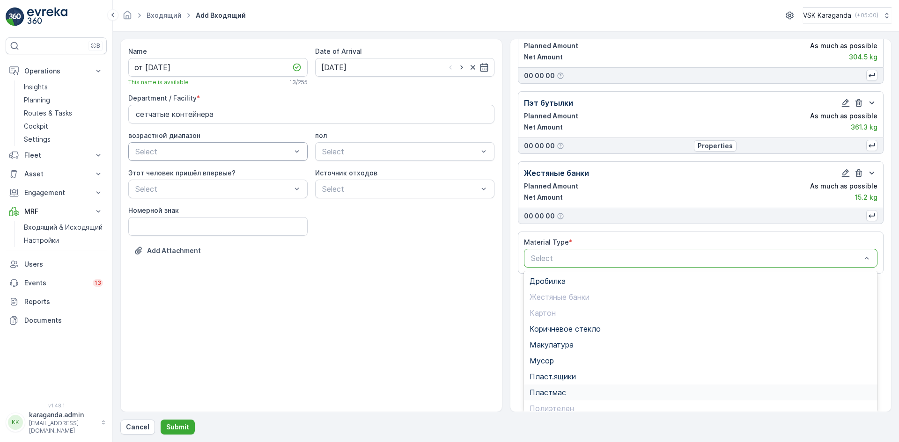
click at [560, 391] on span "Пластмас" at bounding box center [547, 393] width 37 height 8
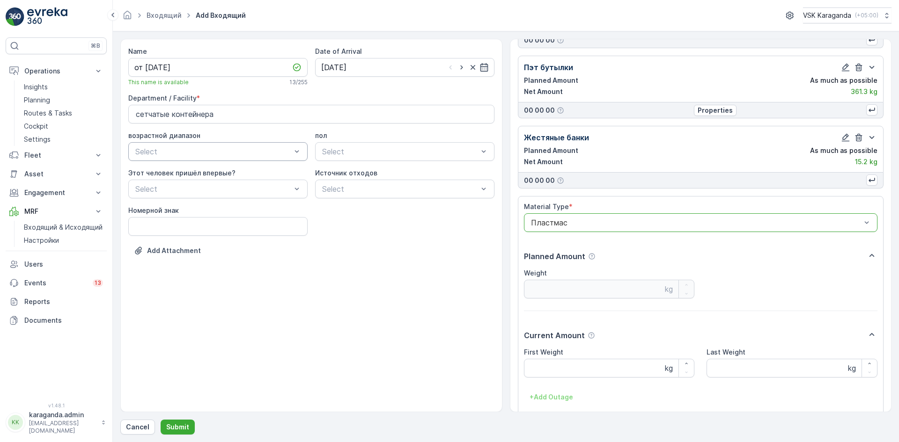
scroll to position [198, 0]
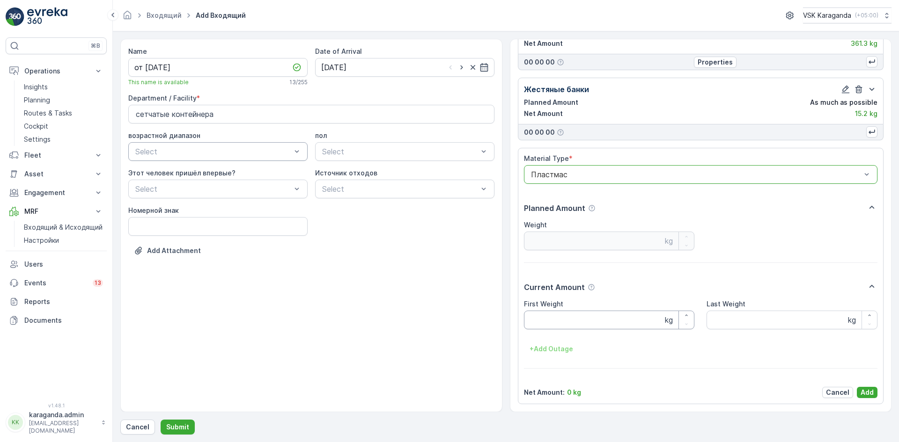
click at [575, 323] on Weight "First Weight" at bounding box center [609, 320] width 171 height 19
type Weight "27.2"
click at [864, 384] on div "Material Type * Пластмас Planned Amount Weight kg Current Amount First Weight 2…" at bounding box center [701, 276] width 354 height 244
click at [864, 389] on p "Add" at bounding box center [866, 392] width 13 height 9
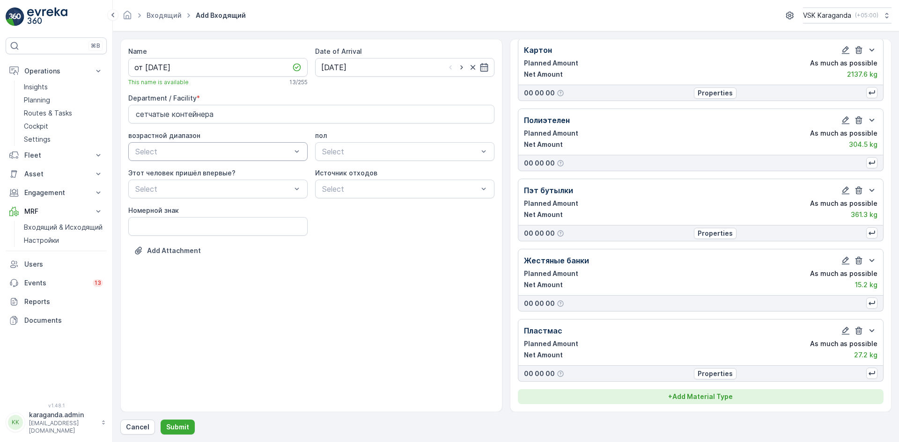
click at [698, 398] on p "+ Add Material Type" at bounding box center [700, 396] width 65 height 9
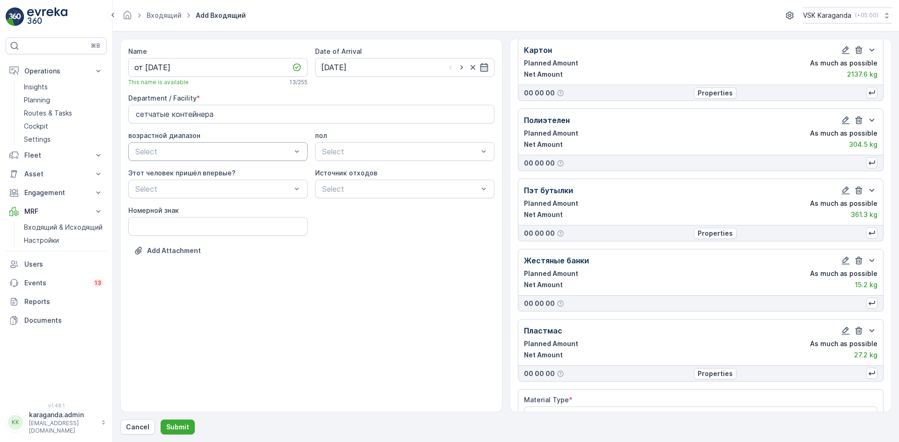
scroll to position [54, 0]
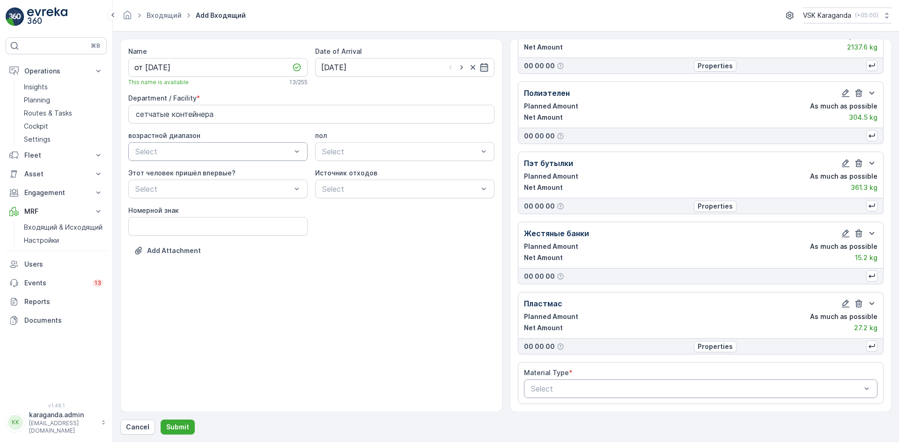
drag, startPoint x: 601, startPoint y: 389, endPoint x: 608, endPoint y: 389, distance: 7.0
click at [601, 389] on div at bounding box center [696, 389] width 332 height 8
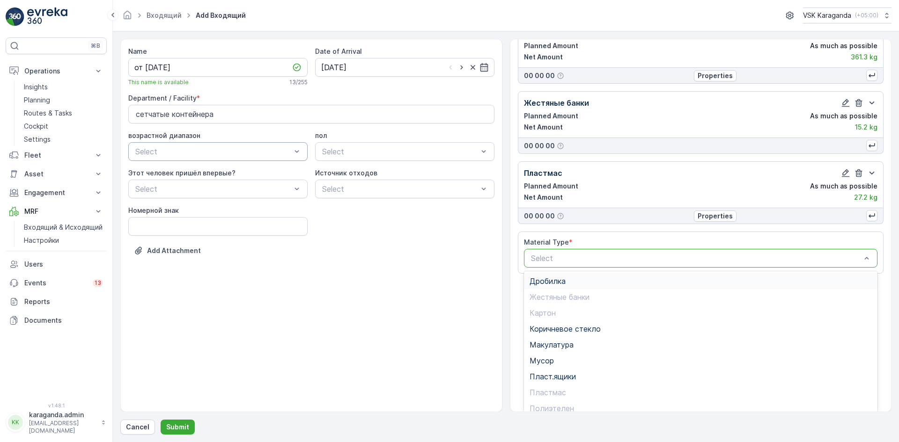
click at [543, 284] on span "Дробилка" at bounding box center [547, 281] width 36 height 8
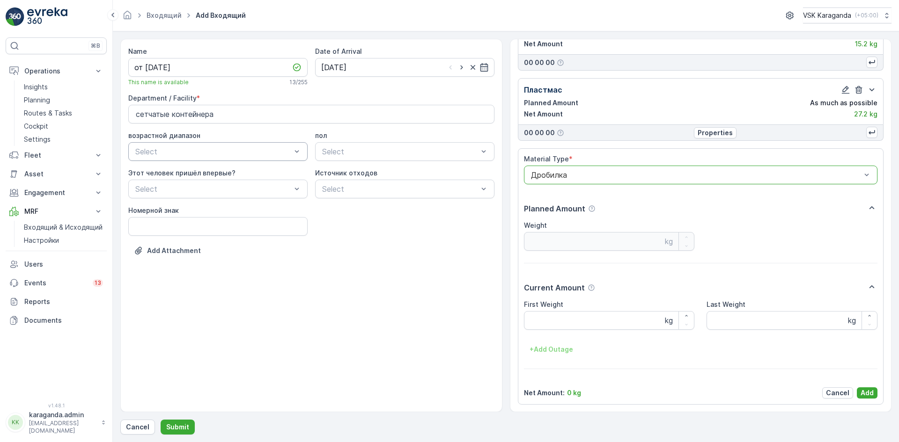
scroll to position [269, 0]
click at [550, 318] on Weight "First Weight" at bounding box center [609, 320] width 171 height 19
type Weight "299"
click at [871, 396] on button "Add" at bounding box center [867, 392] width 21 height 11
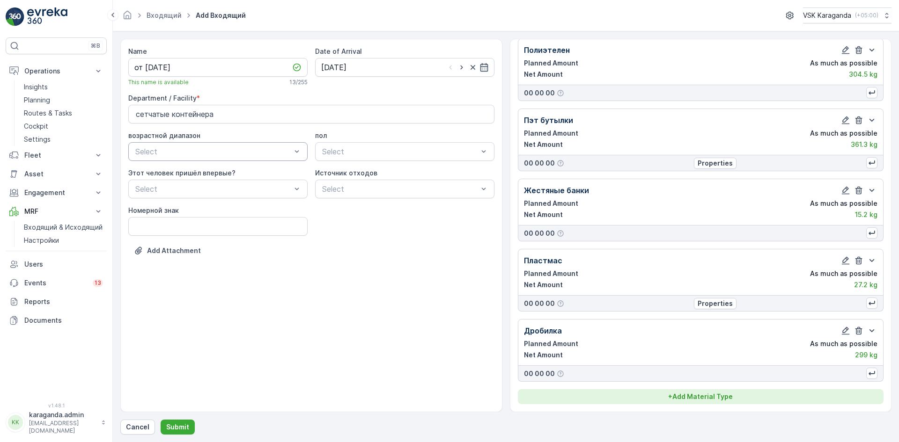
scroll to position [97, 0]
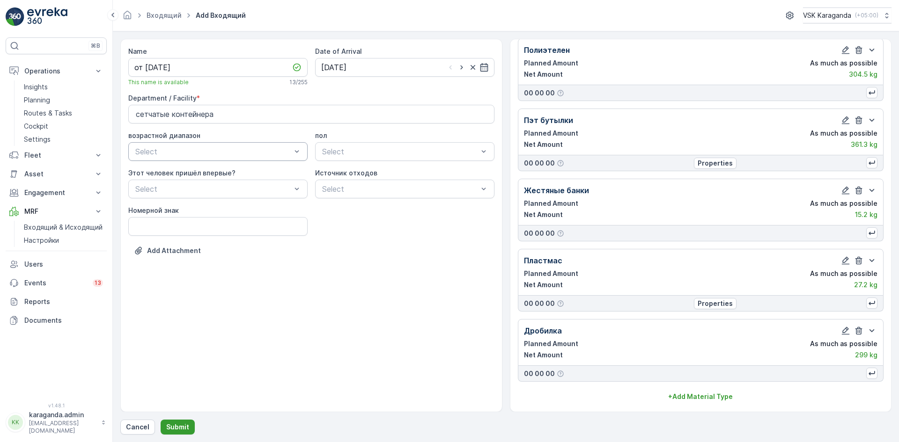
click at [179, 426] on p "Submit" at bounding box center [177, 427] width 23 height 9
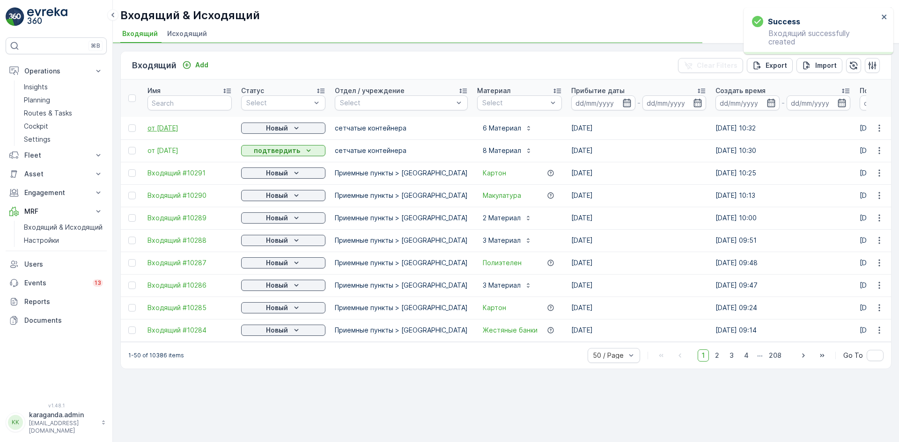
click at [179, 128] on span "от [DATE]" at bounding box center [189, 128] width 84 height 9
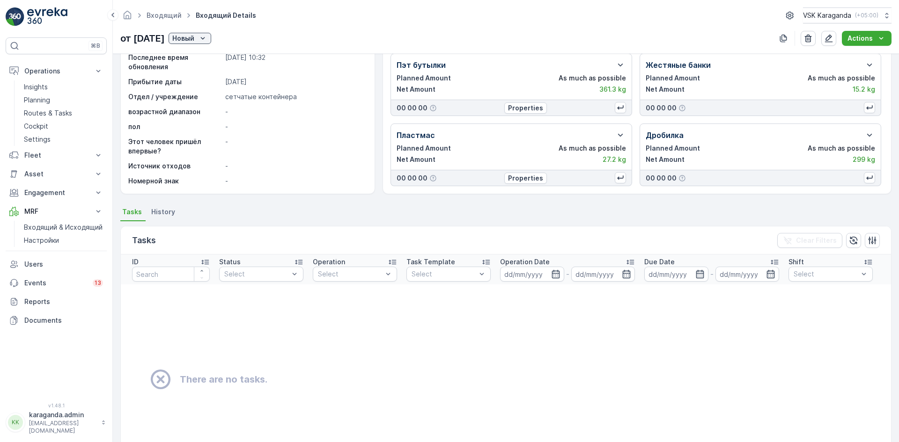
scroll to position [132, 0]
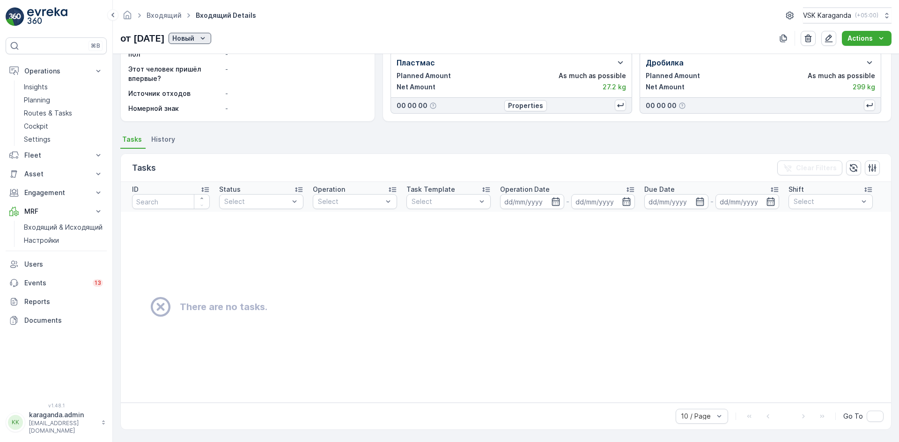
click at [194, 37] on p "Новый" at bounding box center [183, 38] width 22 height 9
click at [206, 67] on span "подтвердить" at bounding box center [216, 65] width 43 height 9
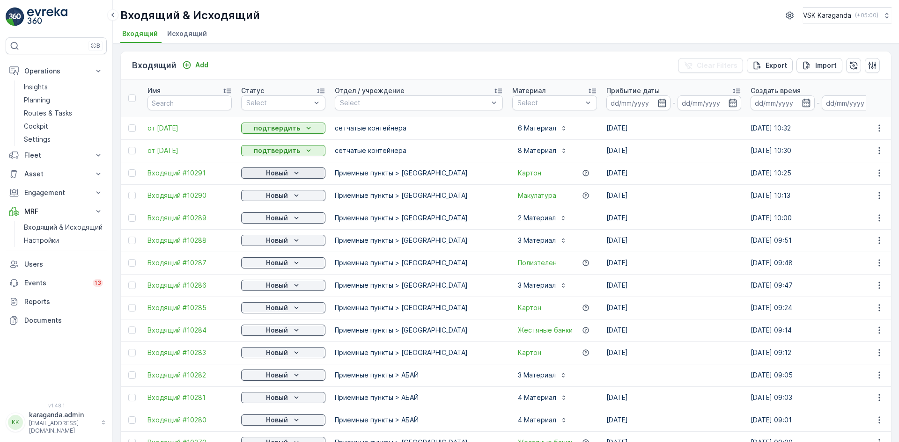
click at [285, 170] on p "Новый" at bounding box center [277, 173] width 22 height 9
click at [280, 199] on span "подтвердить" at bounding box center [268, 200] width 43 height 9
click at [281, 195] on p "Новый" at bounding box center [277, 195] width 22 height 9
click at [281, 223] on span "подтвердить" at bounding box center [268, 222] width 43 height 9
click at [285, 221] on p "Новый" at bounding box center [277, 217] width 22 height 9
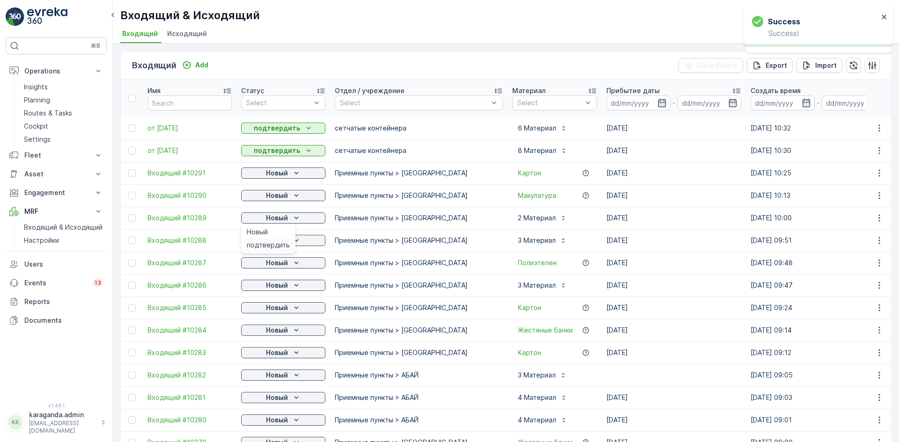
click at [277, 246] on span "подтвердить" at bounding box center [268, 245] width 43 height 9
click at [282, 240] on p "Новый" at bounding box center [277, 240] width 22 height 9
click at [286, 264] on p "Новый" at bounding box center [277, 262] width 22 height 9
click at [275, 289] on span "подтвердить" at bounding box center [268, 290] width 43 height 9
click at [295, 284] on icon "Новый" at bounding box center [296, 285] width 9 height 9
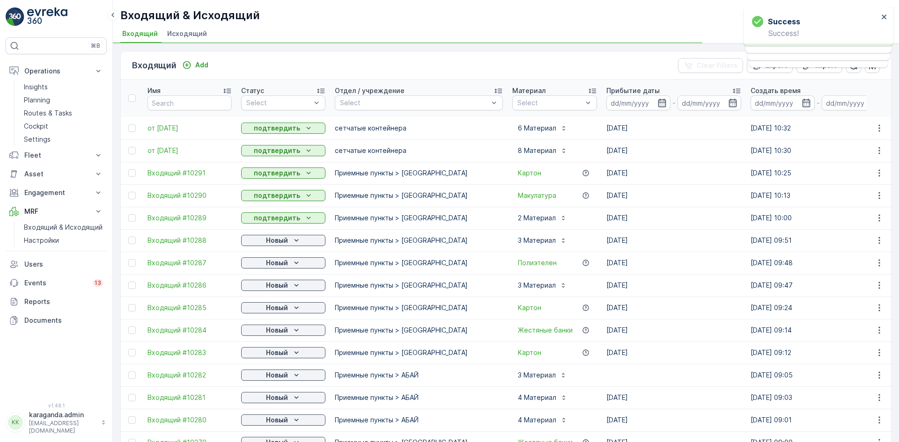
click at [282, 311] on p "Новый" at bounding box center [277, 307] width 22 height 9
click at [278, 337] on span "подтвердить" at bounding box center [268, 334] width 43 height 9
click at [279, 330] on p "Новый" at bounding box center [277, 330] width 22 height 9
click at [270, 355] on p "Новый" at bounding box center [277, 352] width 22 height 9
click at [263, 375] on span "подтвердить" at bounding box center [268, 379] width 43 height 9
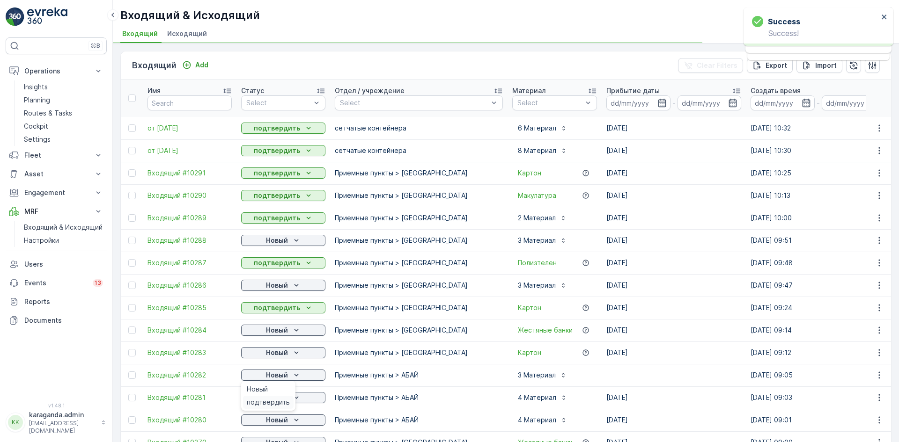
click at [263, 403] on span "подтвердить" at bounding box center [268, 402] width 43 height 9
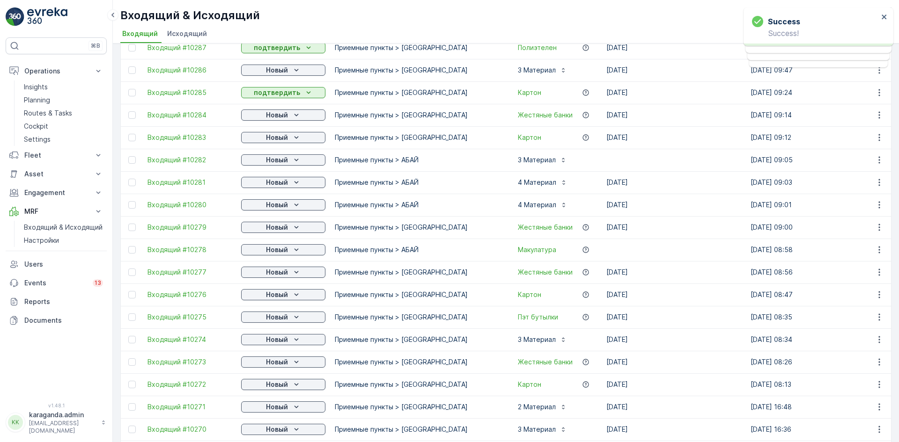
scroll to position [234, 0]
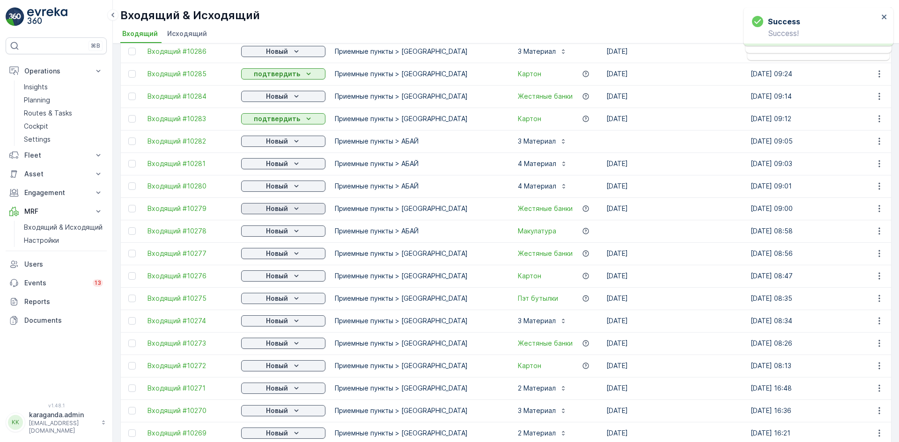
click at [286, 206] on p "Новый" at bounding box center [277, 208] width 22 height 9
click at [281, 235] on span "подтвердить" at bounding box center [268, 235] width 43 height 9
click at [288, 232] on div "Новый" at bounding box center [283, 231] width 77 height 9
click at [281, 257] on span "подтвердить" at bounding box center [268, 258] width 43 height 9
click at [283, 256] on p "Новый" at bounding box center [277, 253] width 22 height 9
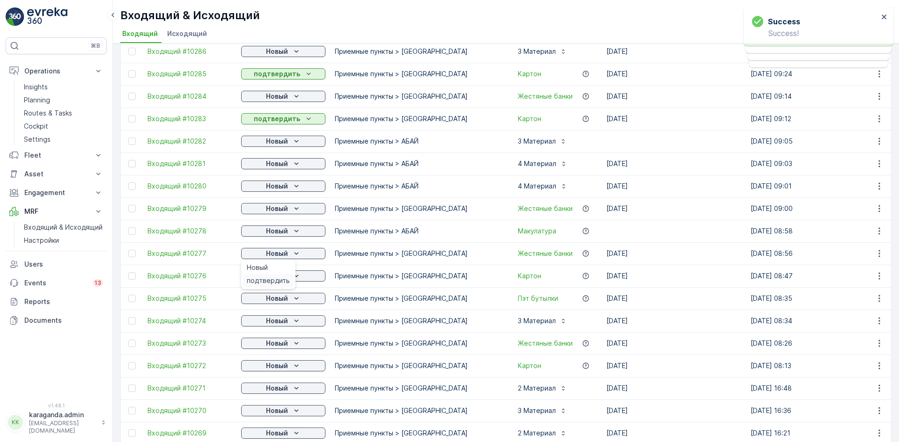
click at [278, 282] on span "подтвердить" at bounding box center [268, 280] width 43 height 9
click at [285, 275] on p "Новый" at bounding box center [277, 275] width 22 height 9
click at [289, 296] on div "Новый" at bounding box center [283, 298] width 77 height 9
click at [288, 298] on div "Новый" at bounding box center [283, 298] width 77 height 9
click at [278, 328] on span "подтвердить" at bounding box center [268, 325] width 43 height 9
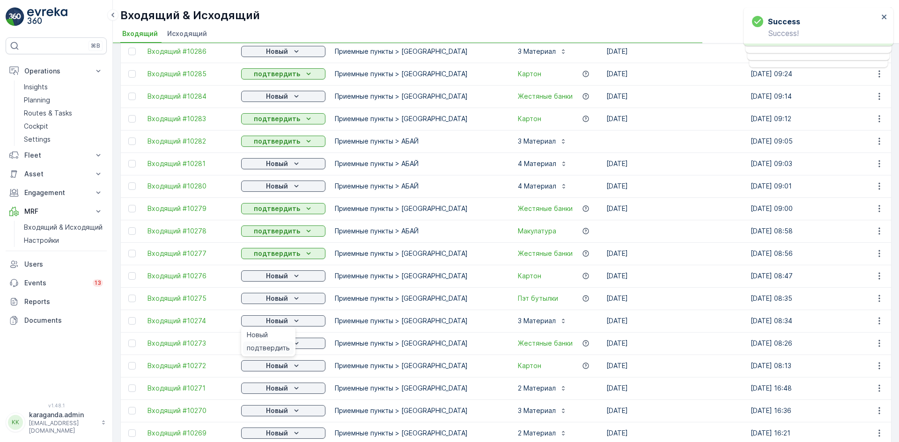
click at [270, 346] on span "подтвердить" at bounding box center [268, 348] width 43 height 9
click at [286, 369] on p "Новый" at bounding box center [277, 365] width 22 height 9
click at [279, 396] on td "Новый" at bounding box center [283, 388] width 94 height 22
click at [289, 389] on div "Новый" at bounding box center [283, 388] width 77 height 9
click at [275, 413] on span "подтвердить" at bounding box center [268, 415] width 43 height 9
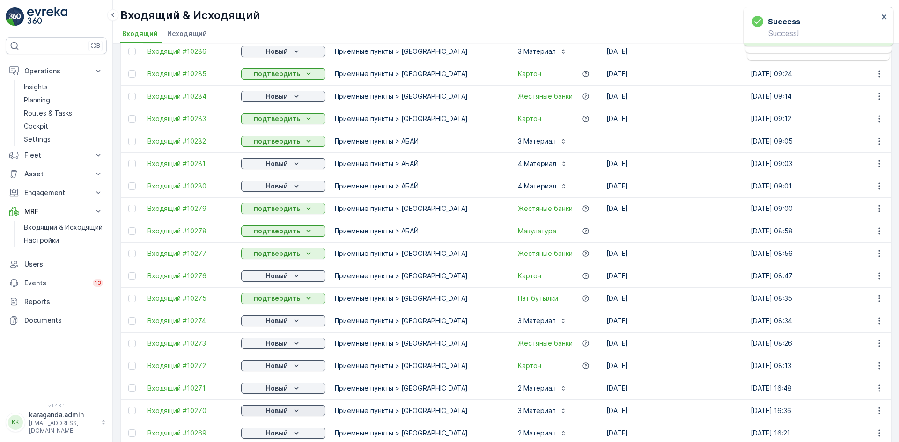
click at [292, 411] on icon "Новый" at bounding box center [296, 410] width 9 height 9
click at [271, 396] on td "Новый" at bounding box center [283, 388] width 94 height 22
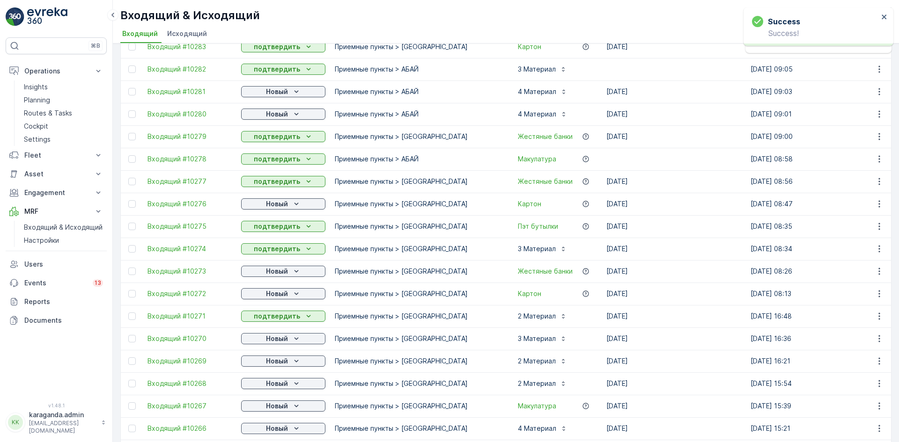
scroll to position [421, 0]
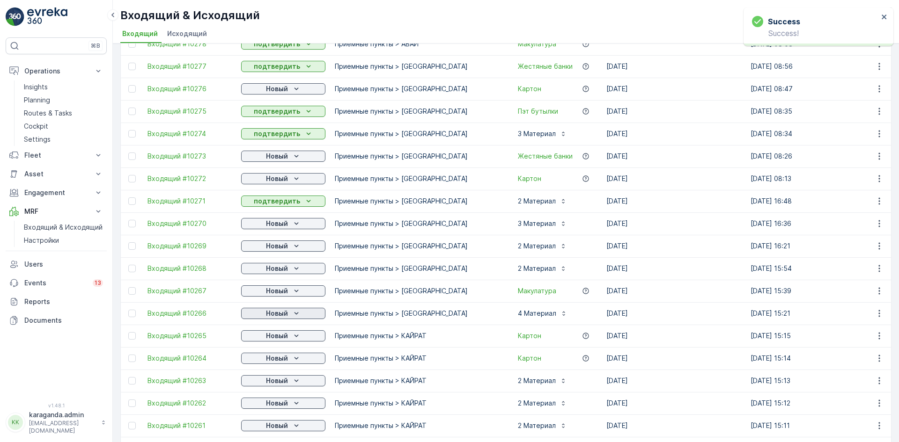
click at [281, 316] on p "Новый" at bounding box center [277, 313] width 22 height 9
click at [276, 337] on span "подтвердить" at bounding box center [268, 340] width 43 height 9
click at [287, 338] on p "Новый" at bounding box center [277, 335] width 22 height 9
click at [277, 359] on span "подтвердить" at bounding box center [268, 363] width 43 height 9
click at [284, 358] on p "Новый" at bounding box center [277, 358] width 22 height 9
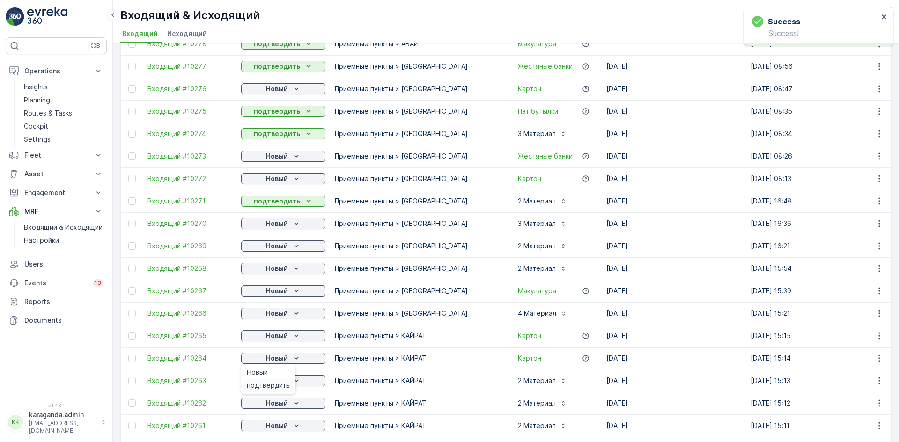
click at [268, 384] on span "подтвердить" at bounding box center [268, 385] width 43 height 9
click at [289, 381] on div "Новый" at bounding box center [283, 380] width 77 height 9
click at [274, 403] on p "Новый" at bounding box center [277, 403] width 22 height 9
click at [270, 425] on div "подтвердить" at bounding box center [268, 430] width 51 height 13
click at [278, 423] on p "Новый" at bounding box center [277, 425] width 22 height 9
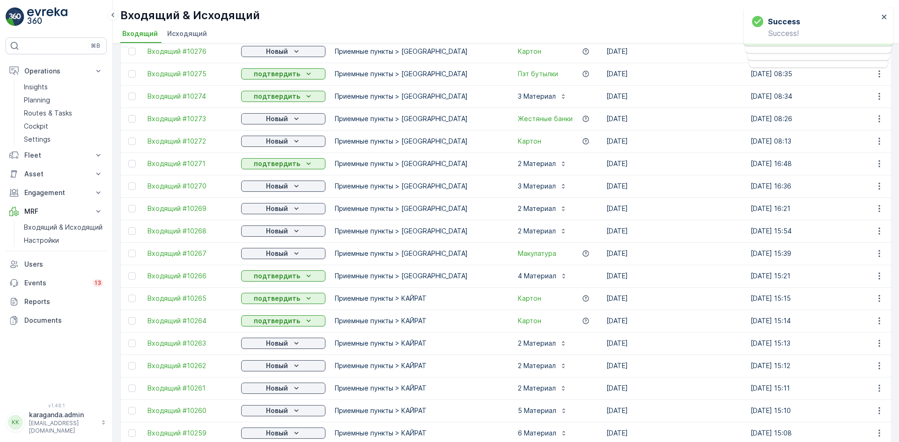
scroll to position [562, 0]
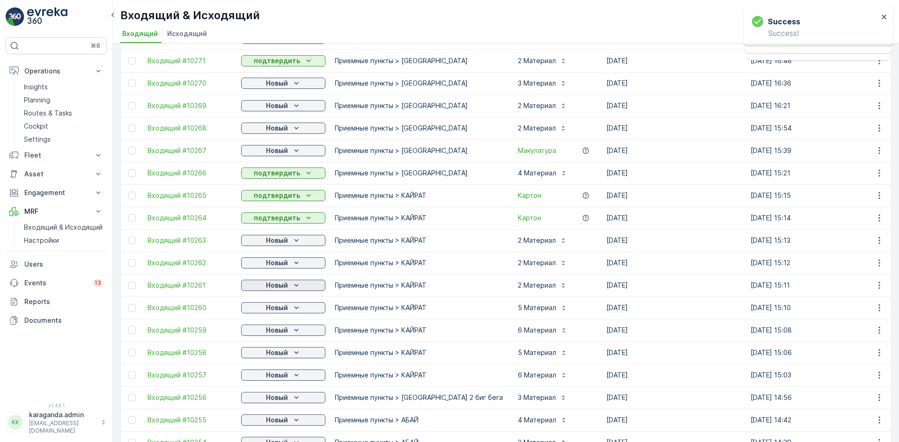
click at [289, 283] on div "Новый" at bounding box center [283, 285] width 77 height 9
click at [276, 312] on span "подтвердить" at bounding box center [268, 312] width 43 height 9
click at [279, 310] on p "Новый" at bounding box center [277, 307] width 22 height 9
click at [279, 334] on span "подтвердить" at bounding box center [268, 334] width 43 height 9
click at [290, 333] on div "Новый" at bounding box center [283, 330] width 77 height 9
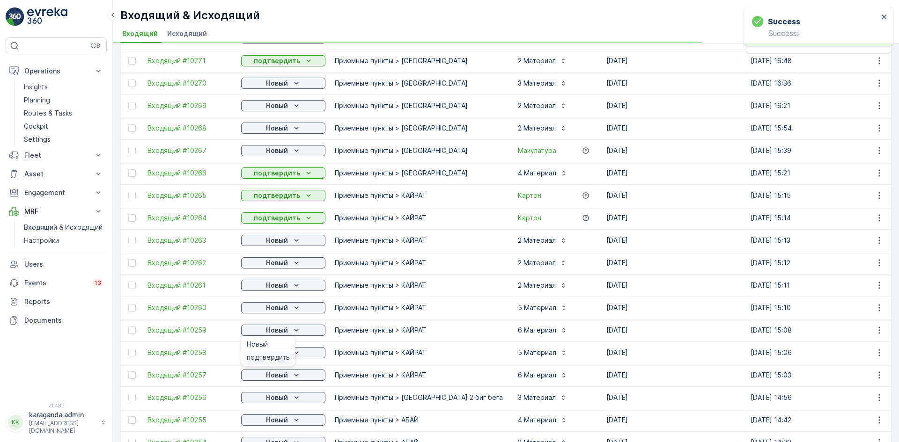
click at [276, 355] on span "подтвердить" at bounding box center [268, 357] width 43 height 9
click at [279, 355] on p "Новый" at bounding box center [277, 352] width 22 height 9
click at [271, 374] on p "Новый" at bounding box center [277, 375] width 22 height 9
click at [271, 398] on span "подтвердить" at bounding box center [268, 402] width 43 height 9
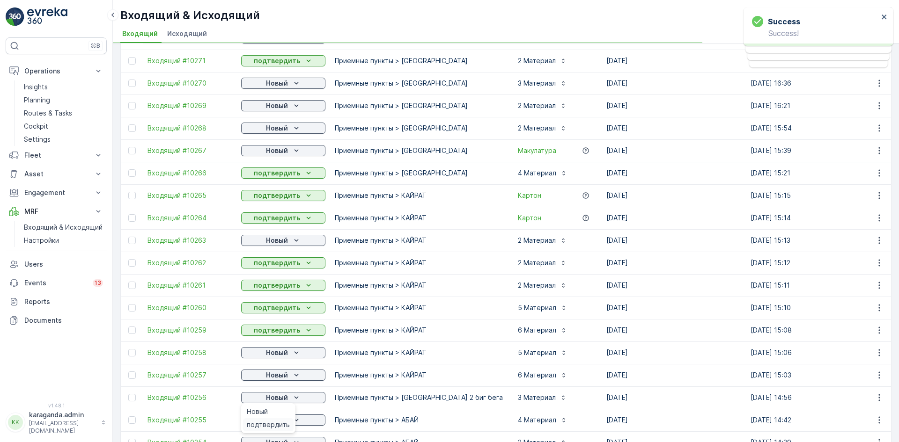
click at [273, 420] on div "подтвердить" at bounding box center [268, 424] width 51 height 13
click at [286, 417] on p "Новый" at bounding box center [277, 420] width 22 height 9
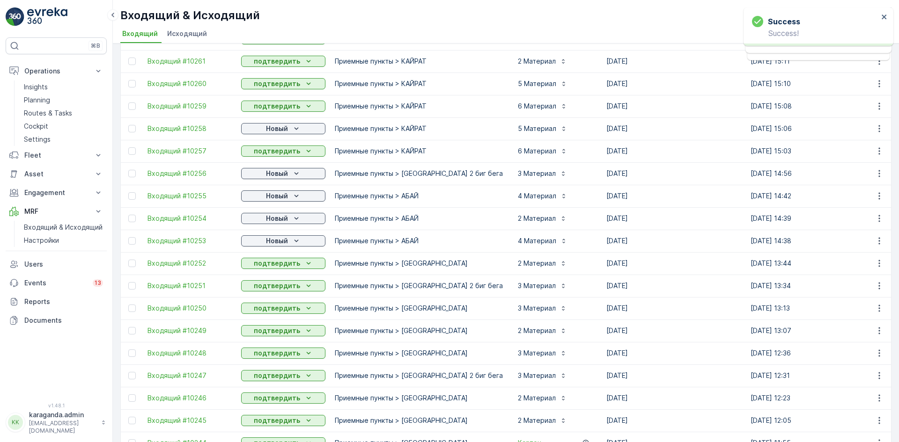
scroll to position [796, 0]
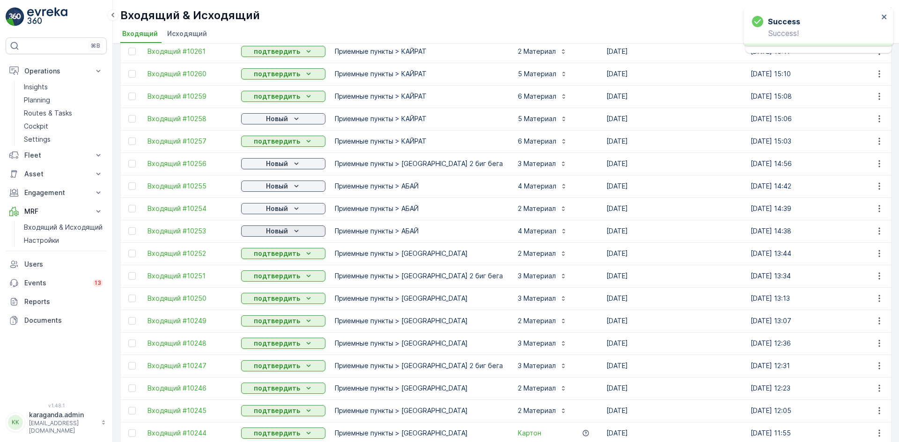
click at [290, 226] on button "Новый" at bounding box center [283, 231] width 84 height 11
click at [282, 257] on span "подтвердить" at bounding box center [268, 258] width 43 height 9
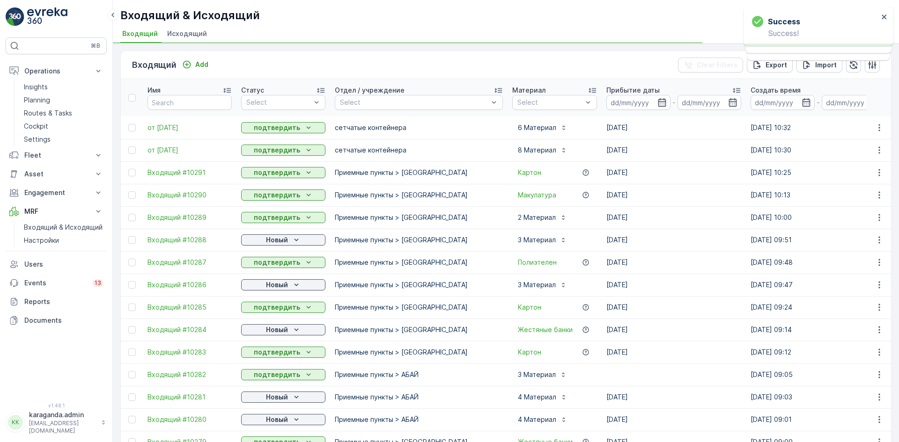
scroll to position [0, 0]
click at [275, 264] on span "подтвердить" at bounding box center [268, 267] width 43 height 9
click at [272, 281] on p "Новый" at bounding box center [277, 285] width 22 height 9
click at [264, 315] on span "подтвердить" at bounding box center [268, 312] width 43 height 9
click at [265, 328] on div "Новый" at bounding box center [283, 330] width 77 height 9
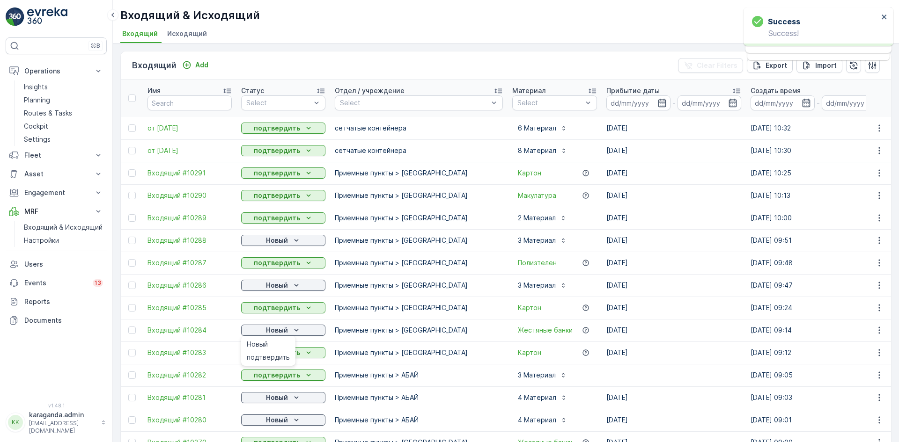
drag, startPoint x: 257, startPoint y: 356, endPoint x: 260, endPoint y: 367, distance: 12.0
click at [257, 356] on span "подтвердить" at bounding box center [268, 357] width 43 height 9
click at [260, 401] on div "Новый" at bounding box center [283, 397] width 77 height 9
click at [257, 423] on span "подтвердить" at bounding box center [268, 424] width 43 height 9
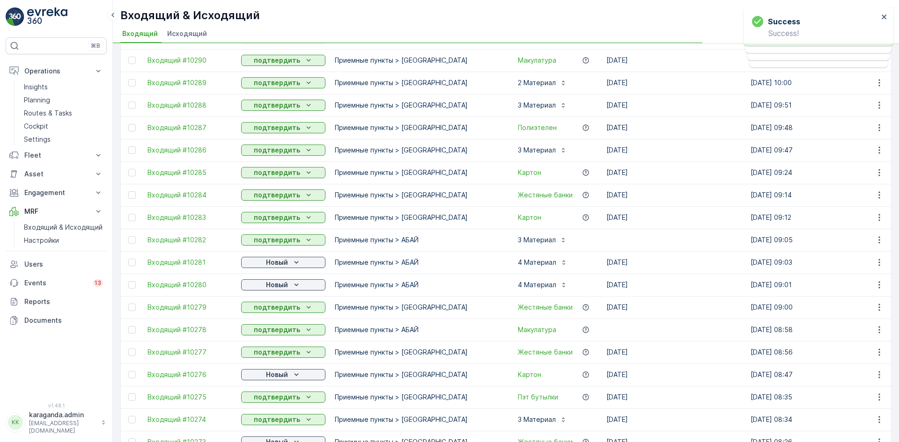
scroll to position [140, 0]
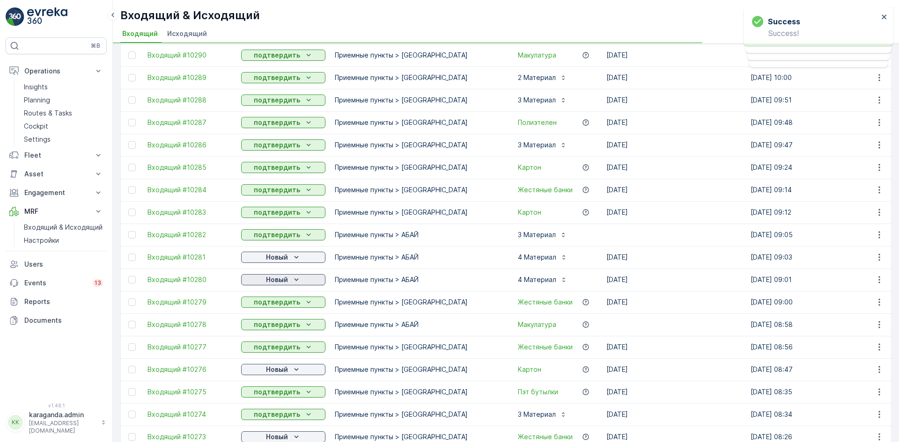
click at [291, 279] on div "Новый" at bounding box center [283, 279] width 77 height 9
click at [278, 303] on span "подтвердить" at bounding box center [268, 306] width 43 height 9
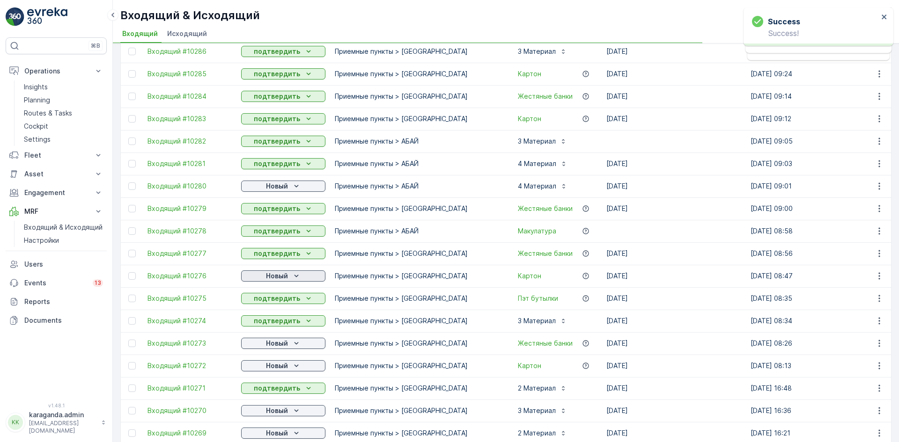
click at [287, 275] on p "Новый" at bounding box center [277, 275] width 22 height 9
drag, startPoint x: 278, startPoint y: 301, endPoint x: 278, endPoint y: 308, distance: 6.6
click at [278, 302] on span "подтвердить" at bounding box center [268, 303] width 43 height 9
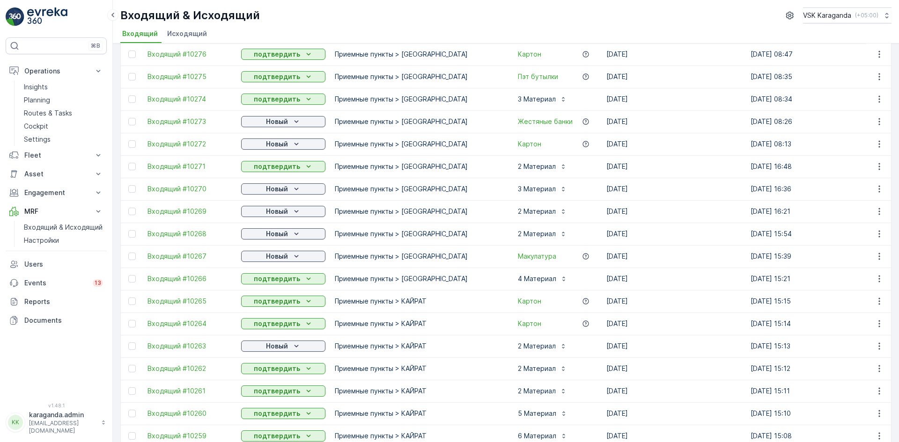
scroll to position [468, 0]
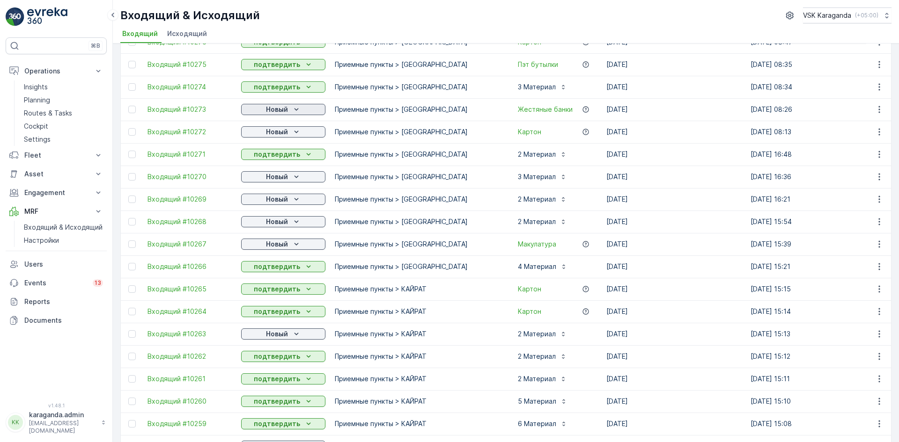
click at [280, 107] on p "Новый" at bounding box center [277, 109] width 22 height 9
click at [265, 133] on span "подтвердить" at bounding box center [268, 136] width 43 height 9
click at [267, 133] on p "Новый" at bounding box center [277, 131] width 22 height 9
click at [262, 157] on span "подтвердить" at bounding box center [268, 158] width 43 height 9
drag, startPoint x: 259, startPoint y: 173, endPoint x: 259, endPoint y: 181, distance: 7.5
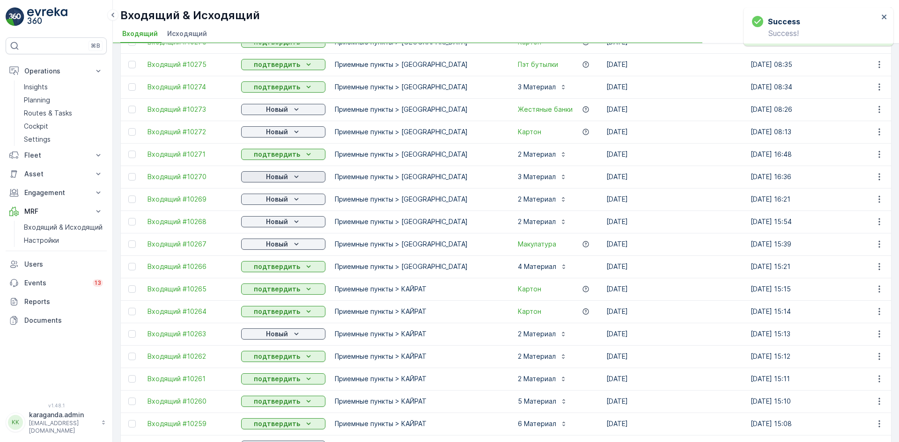
click at [259, 174] on div "Новый" at bounding box center [283, 176] width 77 height 9
click at [254, 198] on div "подтвердить" at bounding box center [268, 204] width 51 height 13
click at [259, 201] on div "Новый" at bounding box center [283, 199] width 77 height 9
drag, startPoint x: 259, startPoint y: 201, endPoint x: 259, endPoint y: 224, distance: 22.5
click at [259, 224] on div "Новый" at bounding box center [283, 221] width 77 height 9
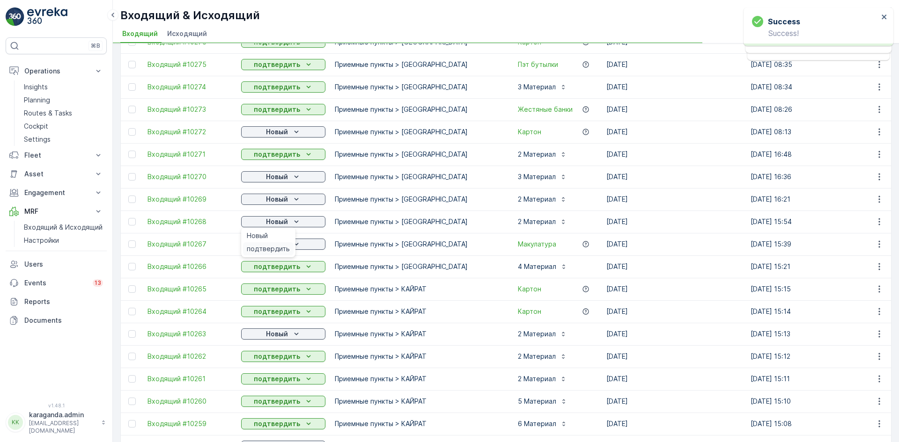
click at [251, 249] on span "подтвердить" at bounding box center [268, 248] width 43 height 9
click at [273, 201] on p "Новый" at bounding box center [277, 199] width 22 height 9
click at [271, 225] on p "Новый" at bounding box center [277, 221] width 22 height 9
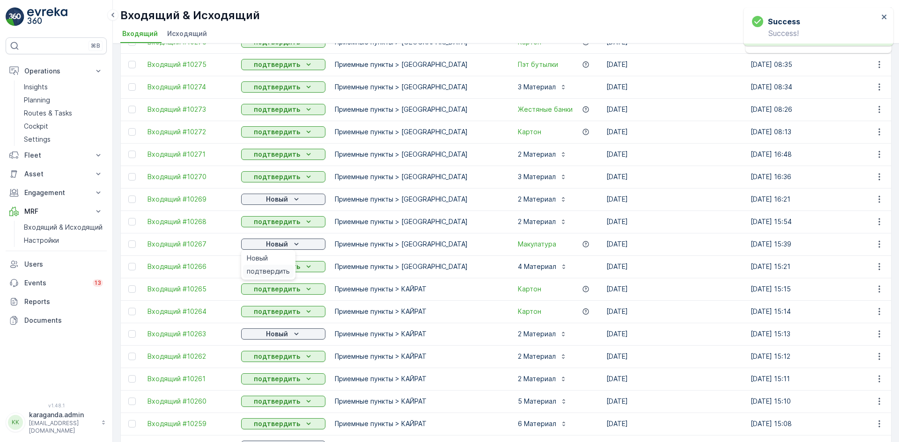
click at [262, 275] on span "подтвердить" at bounding box center [268, 271] width 43 height 9
click at [269, 334] on p "Новый" at bounding box center [277, 334] width 22 height 9
click at [268, 360] on span "подтвердить" at bounding box center [268, 361] width 43 height 9
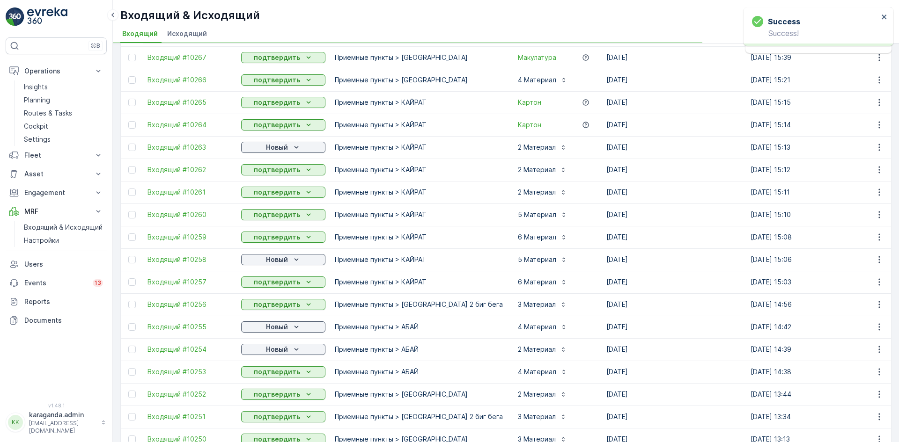
scroll to position [655, 0]
click at [284, 259] on p "Новый" at bounding box center [277, 259] width 22 height 9
click at [268, 286] on p "подтвердить" at bounding box center [277, 281] width 46 height 9
click at [271, 328] on p "Новый" at bounding box center [277, 326] width 22 height 9
click at [264, 352] on span "подтвердить" at bounding box center [268, 353] width 43 height 9
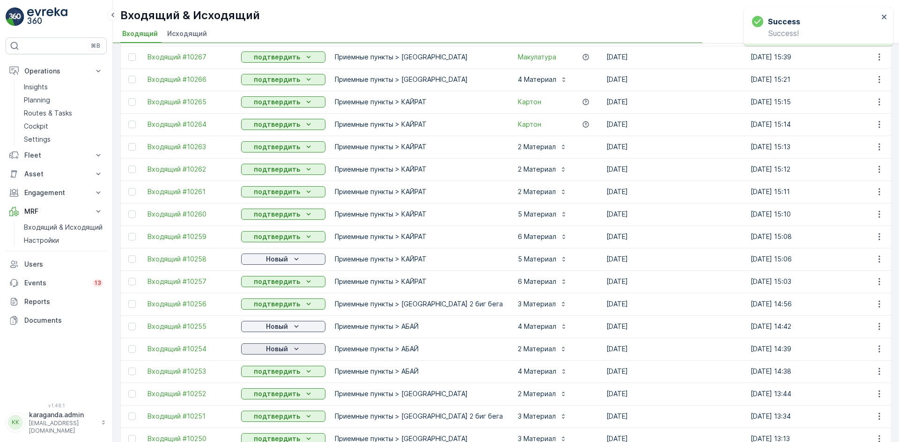
click at [268, 350] on p "Новый" at bounding box center [277, 349] width 22 height 9
click at [269, 373] on span "подтвердить" at bounding box center [268, 376] width 43 height 9
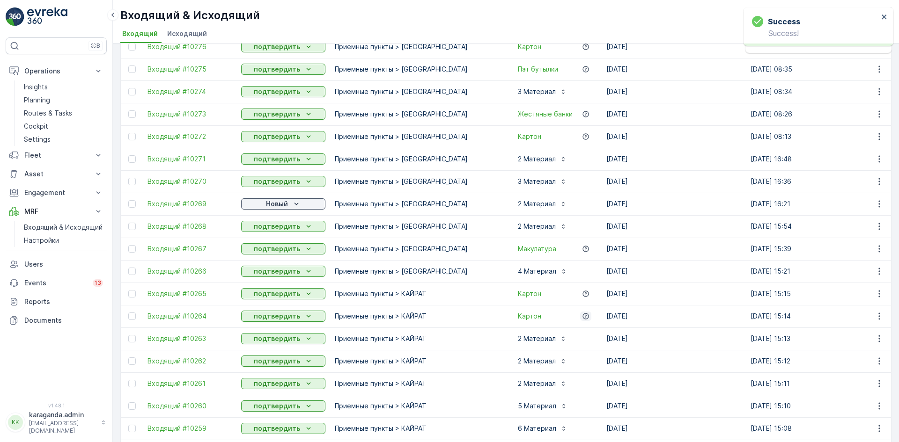
scroll to position [370, 0]
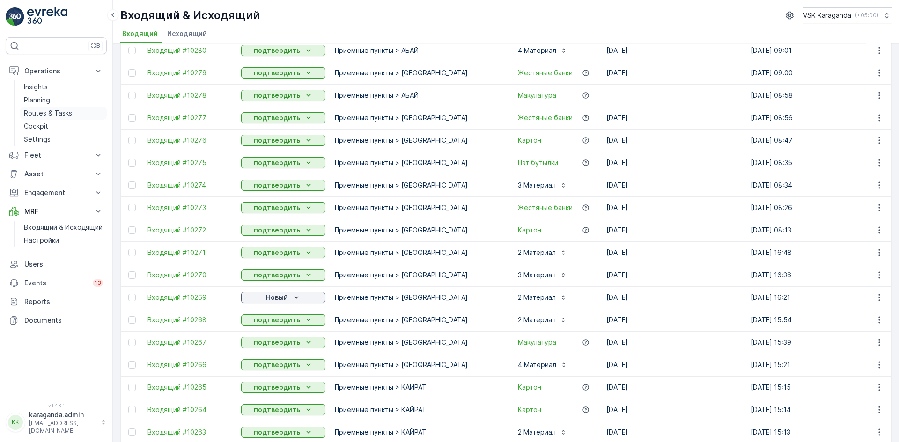
drag, startPoint x: 45, startPoint y: 112, endPoint x: 78, endPoint y: 108, distance: 32.6
click at [45, 112] on p "Routes & Tasks" at bounding box center [48, 113] width 48 height 9
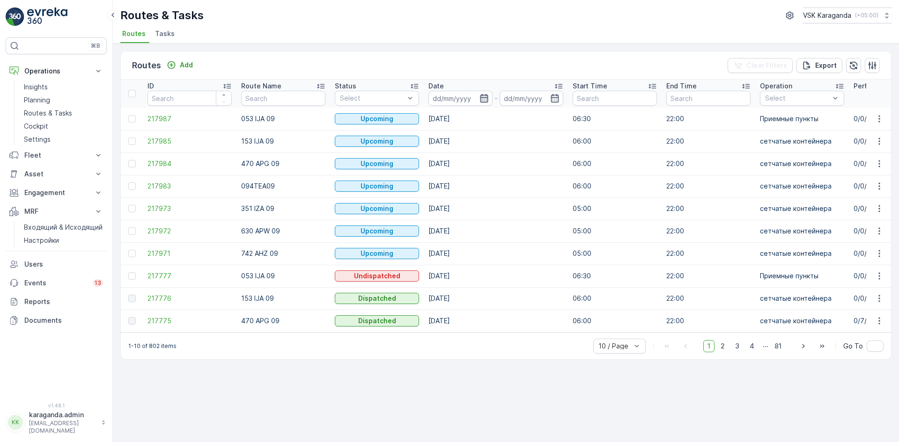
click at [485, 96] on icon "button" at bounding box center [483, 98] width 9 height 9
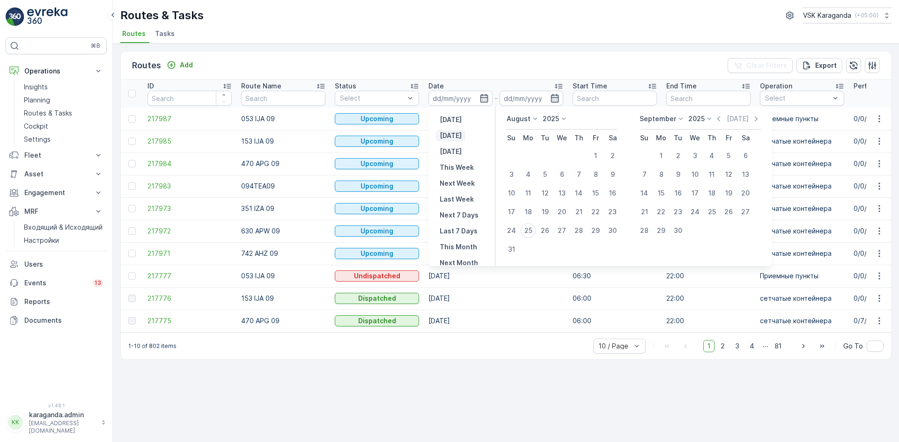
click at [462, 131] on button "[DATE]" at bounding box center [450, 135] width 29 height 11
type input "[DATE]"
